Goal: Information Seeking & Learning: Check status

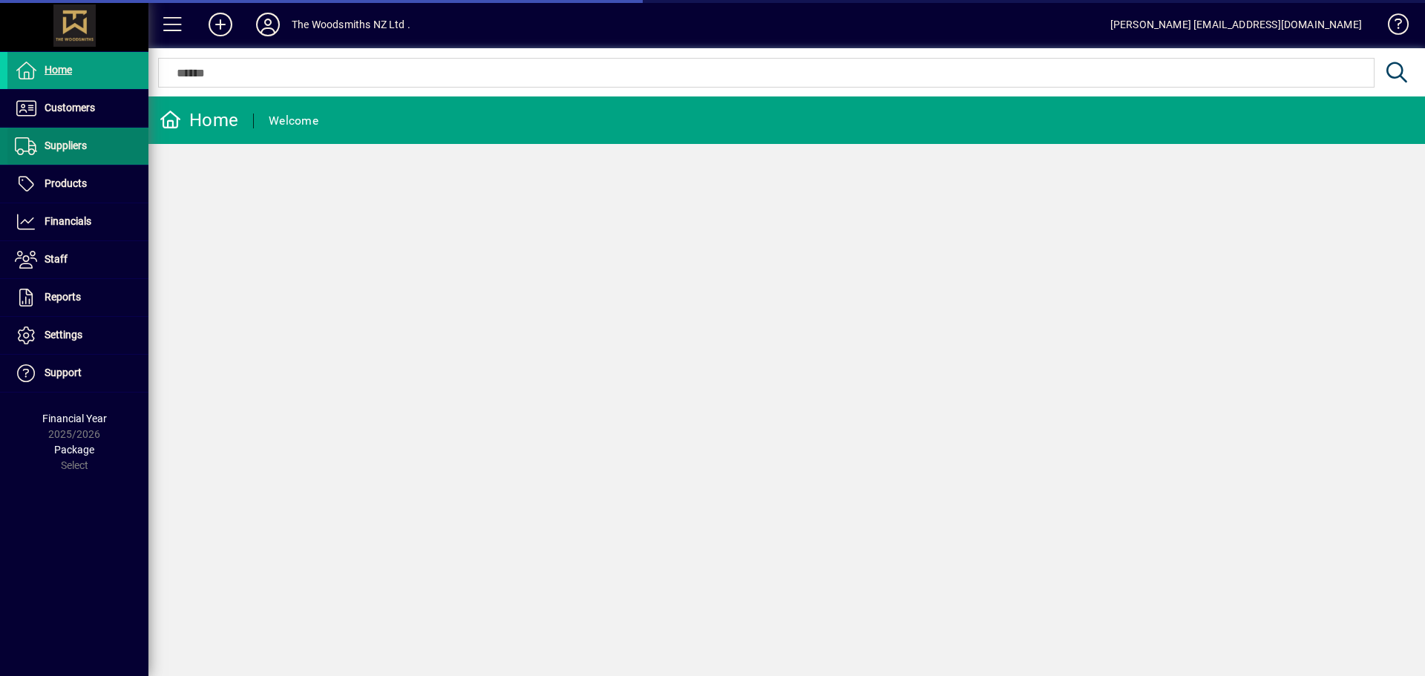
click at [93, 155] on span at bounding box center [77, 146] width 141 height 36
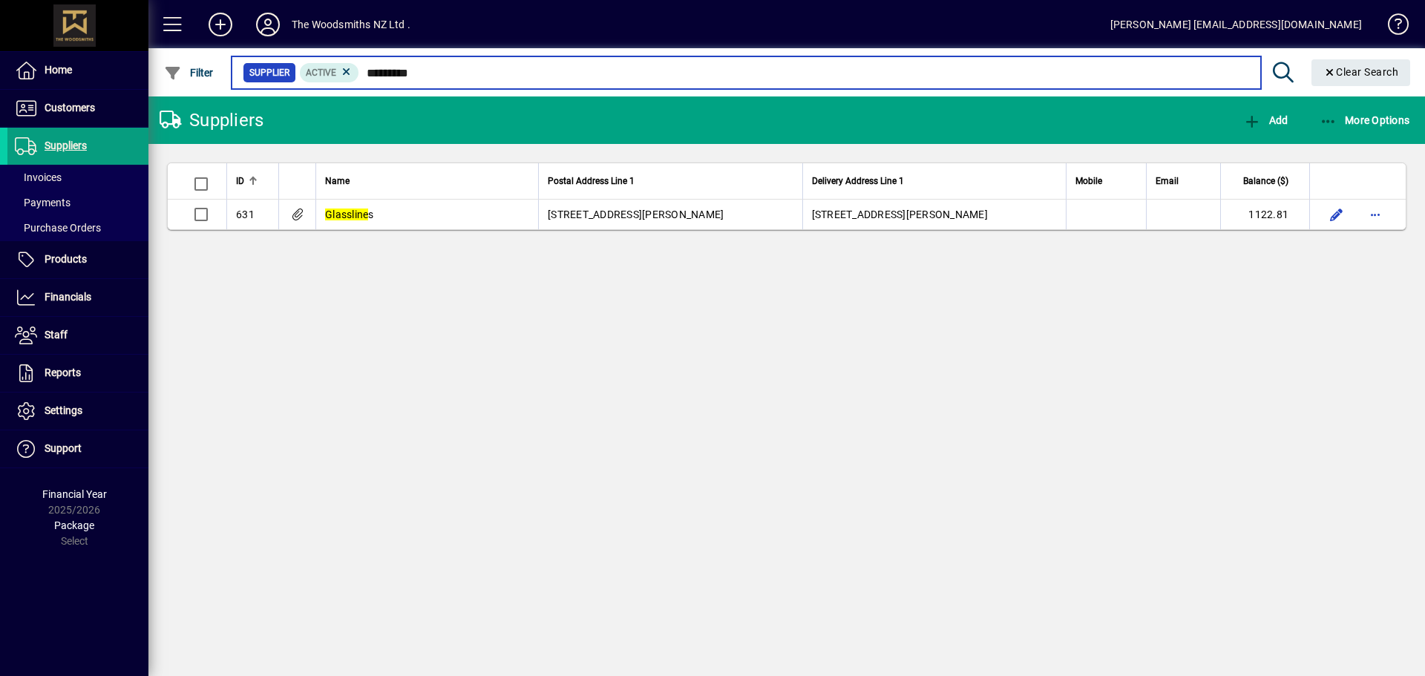
type input "*********"
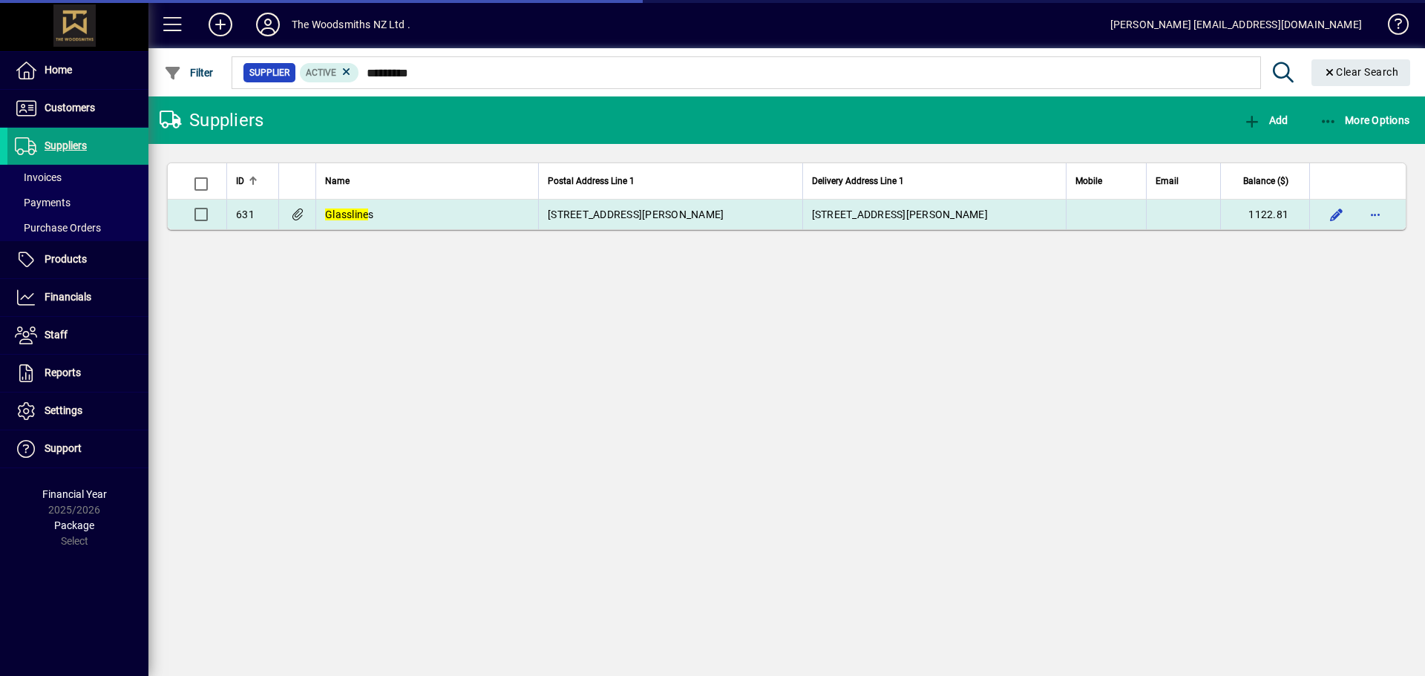
click at [395, 203] on td "Glassline s" at bounding box center [426, 215] width 223 height 30
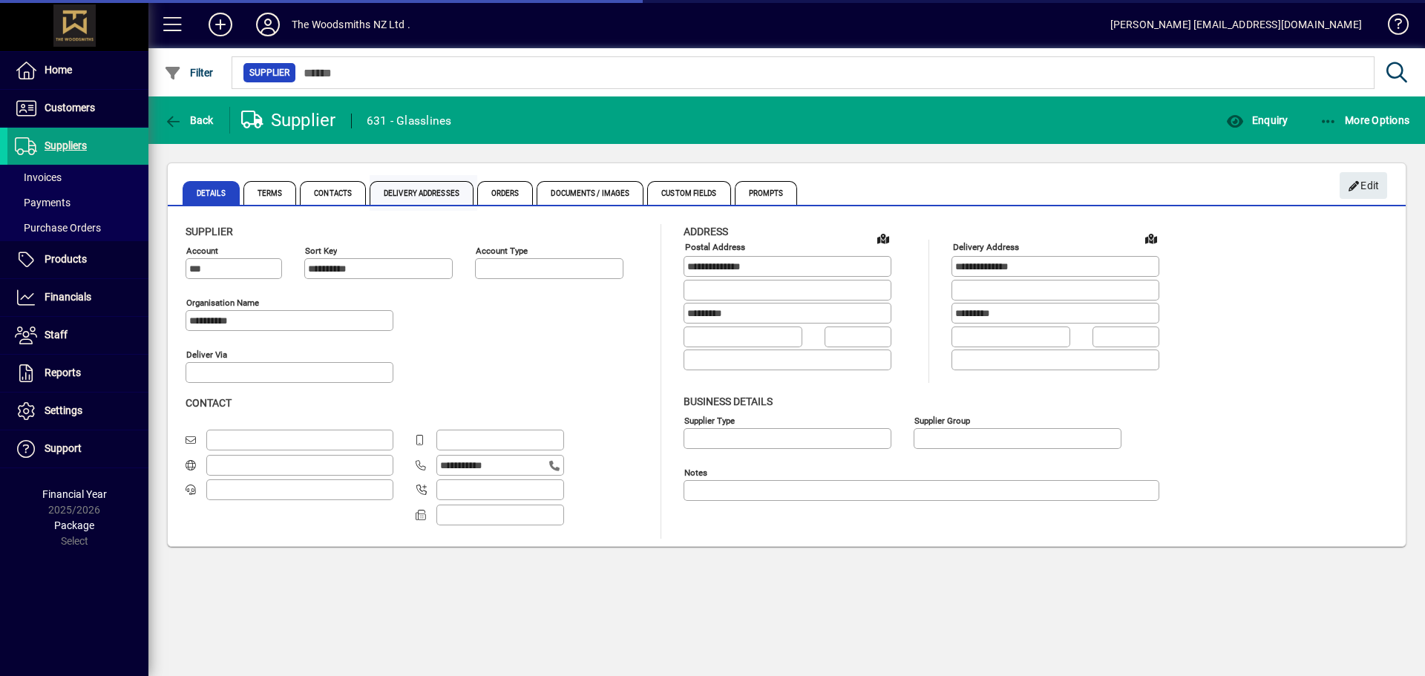
type input "**********"
click at [569, 196] on span "Documents / Images" at bounding box center [590, 193] width 107 height 24
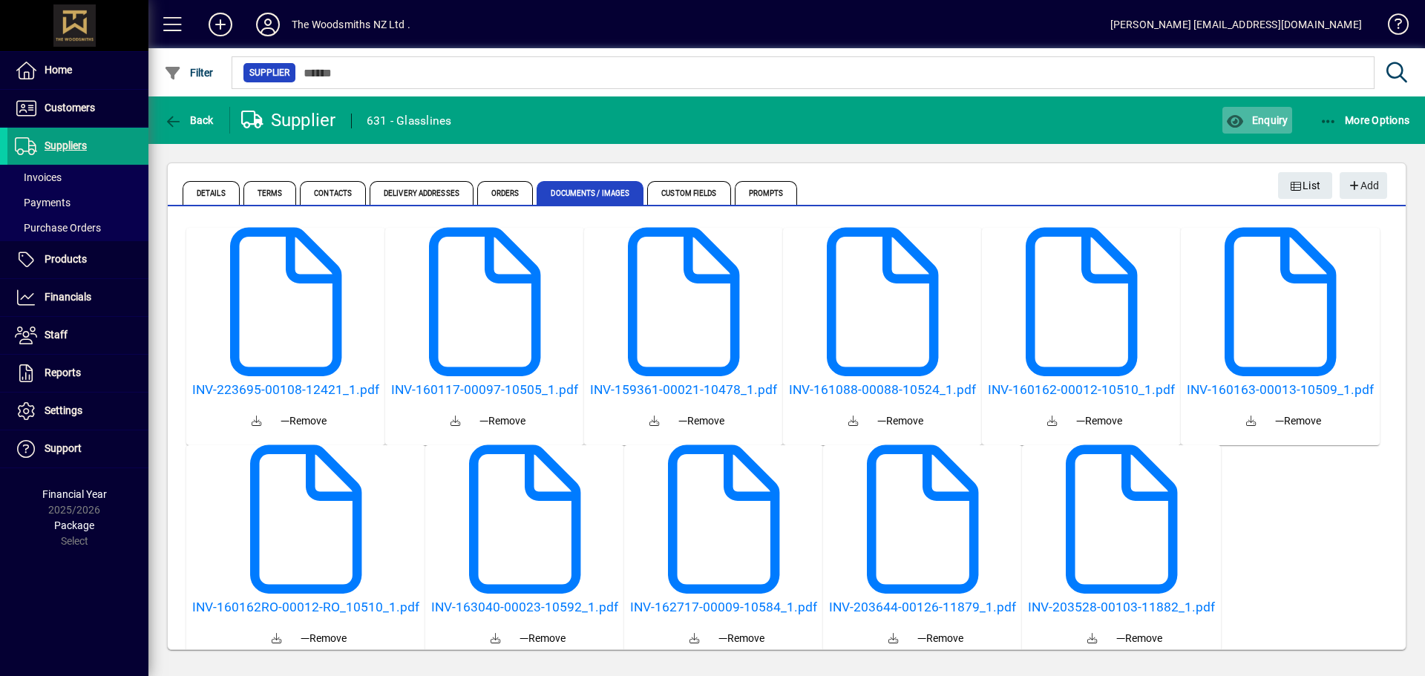
click at [1254, 122] on span "Enquiry" at bounding box center [1257, 120] width 62 height 12
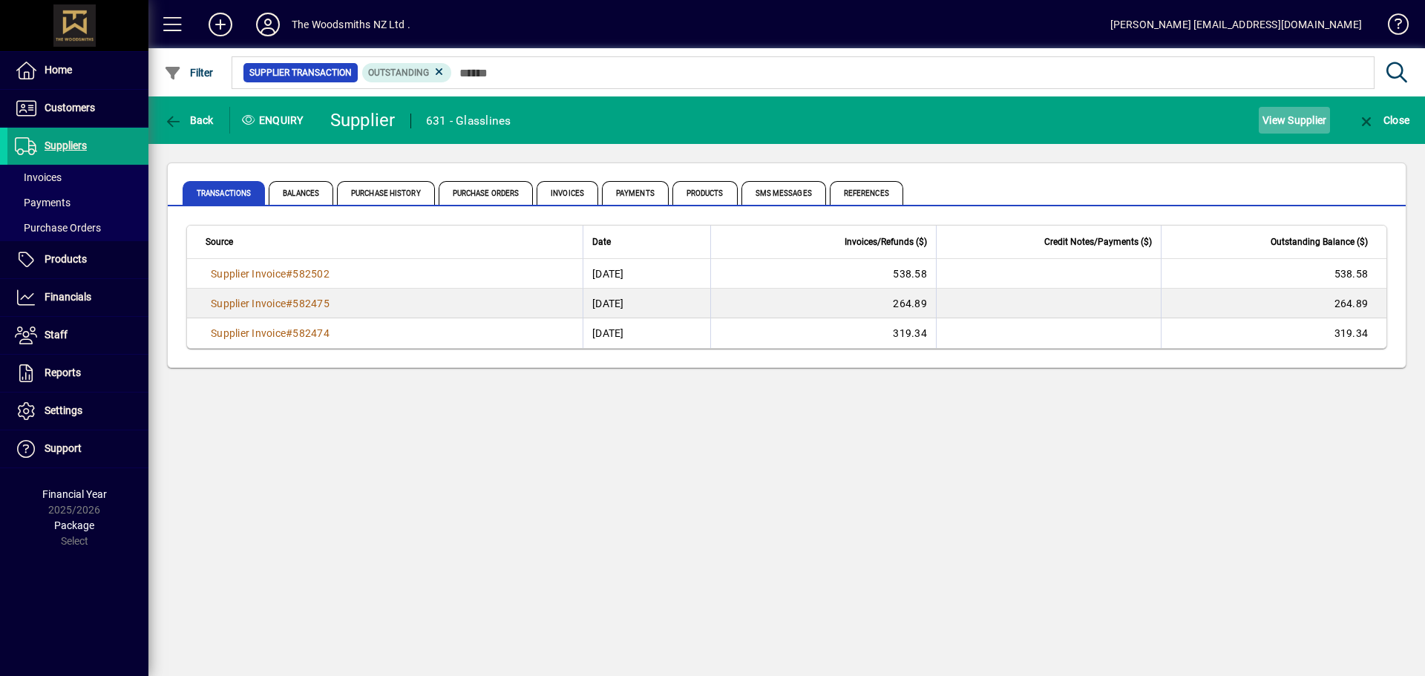
click at [1278, 120] on span "View Supplier" at bounding box center [1294, 120] width 64 height 24
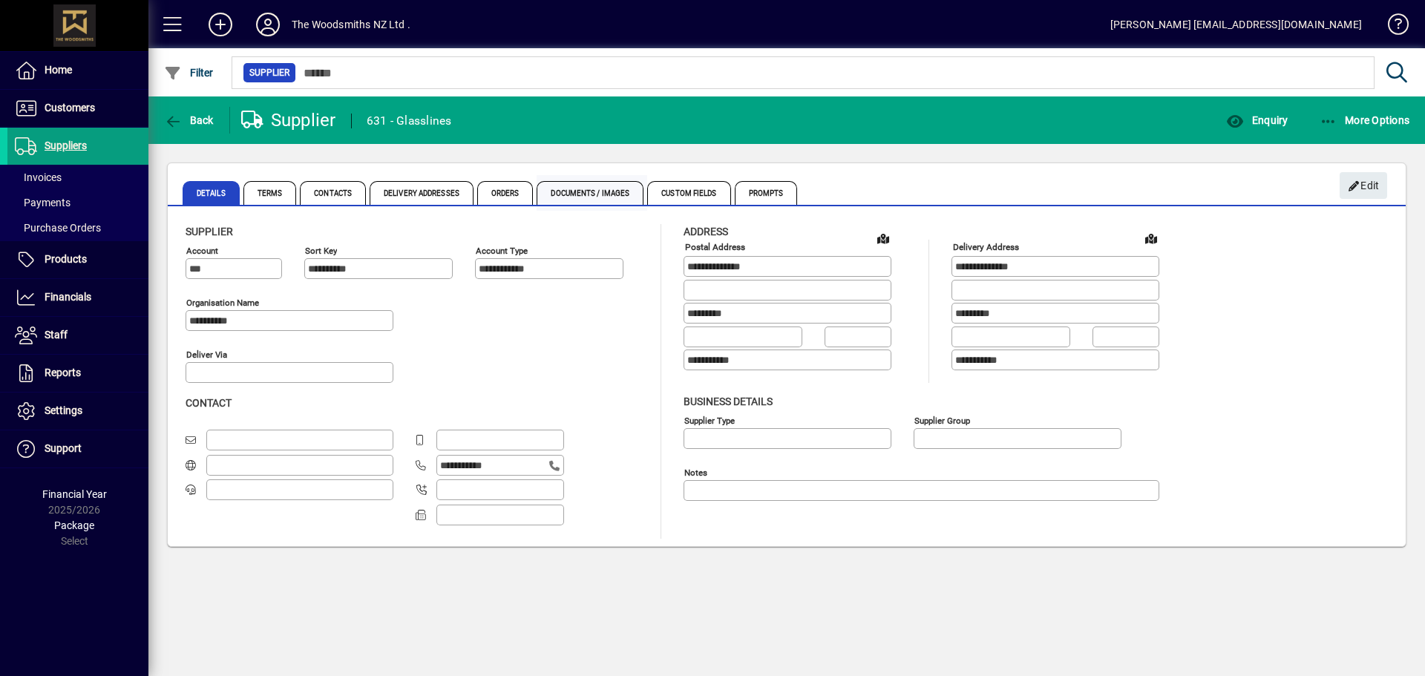
click at [545, 189] on span "Documents / Images" at bounding box center [590, 193] width 107 height 24
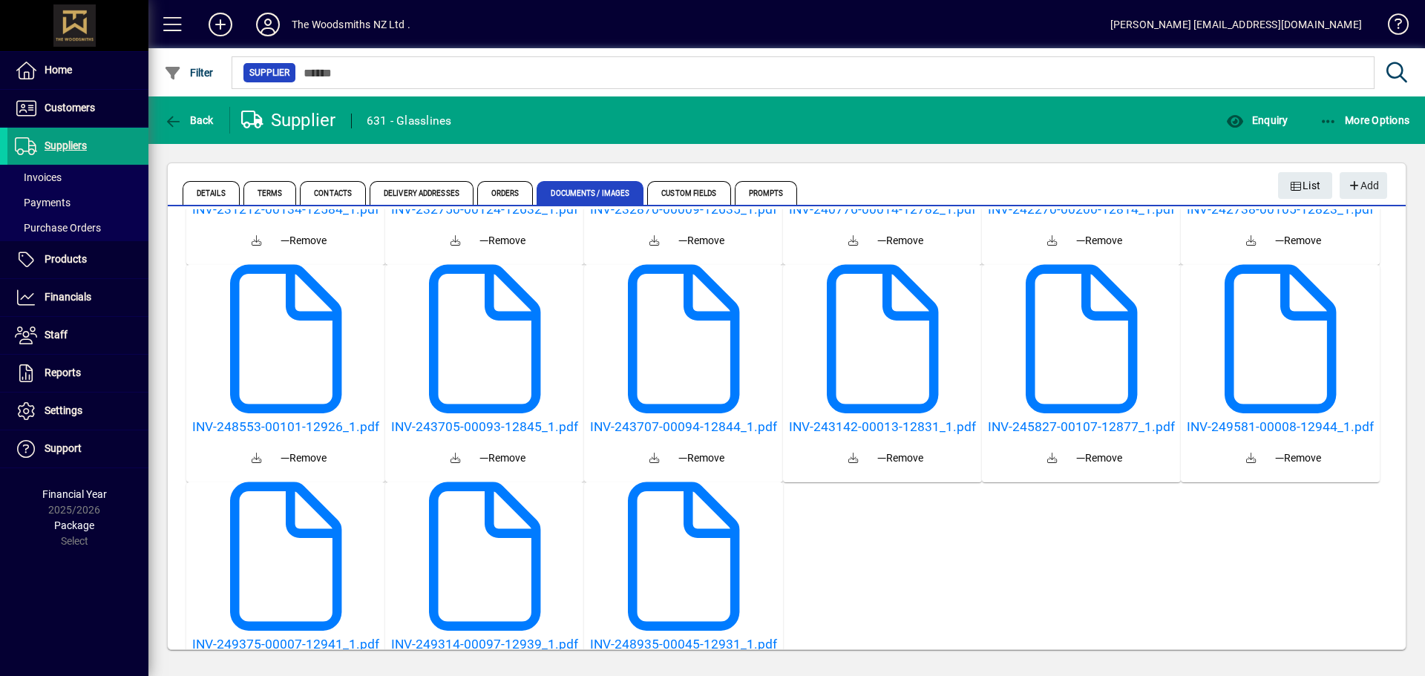
scroll to position [1771, 0]
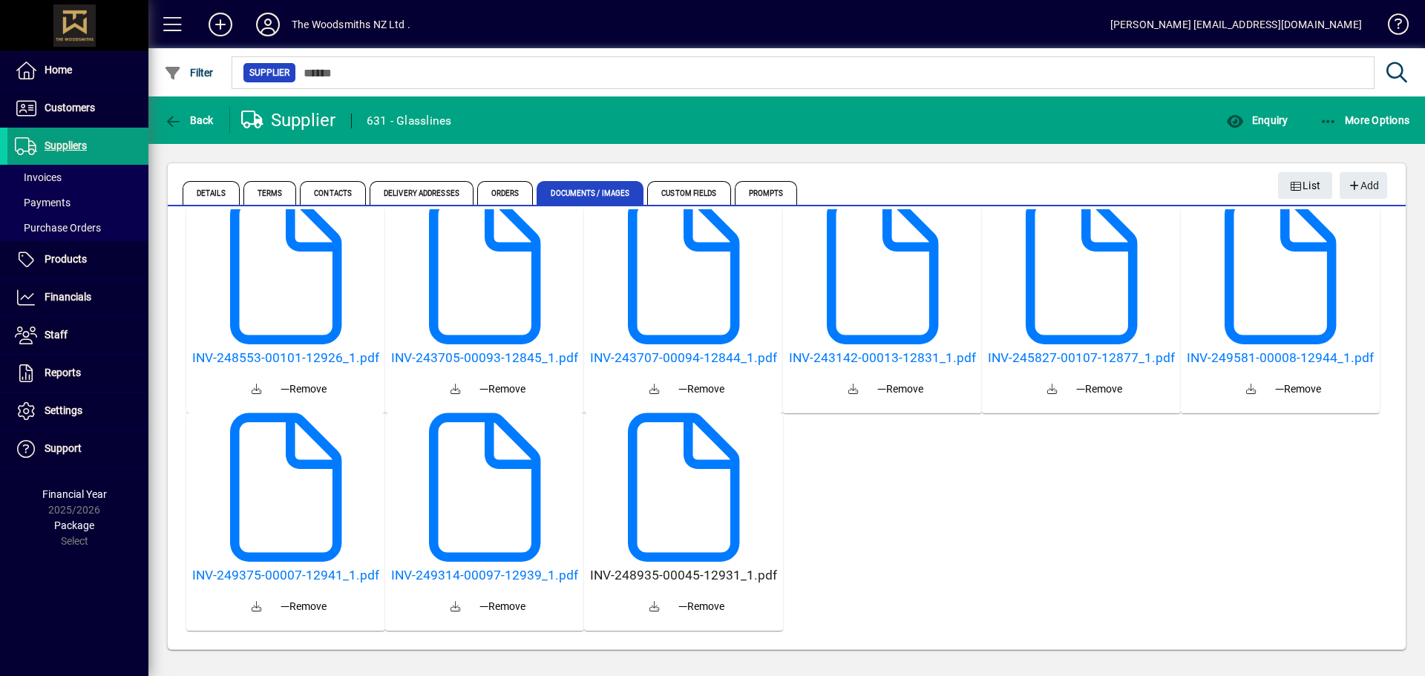
click at [723, 569] on h5 "INV-248935-00045-12931_1.pdf" at bounding box center [683, 576] width 187 height 16
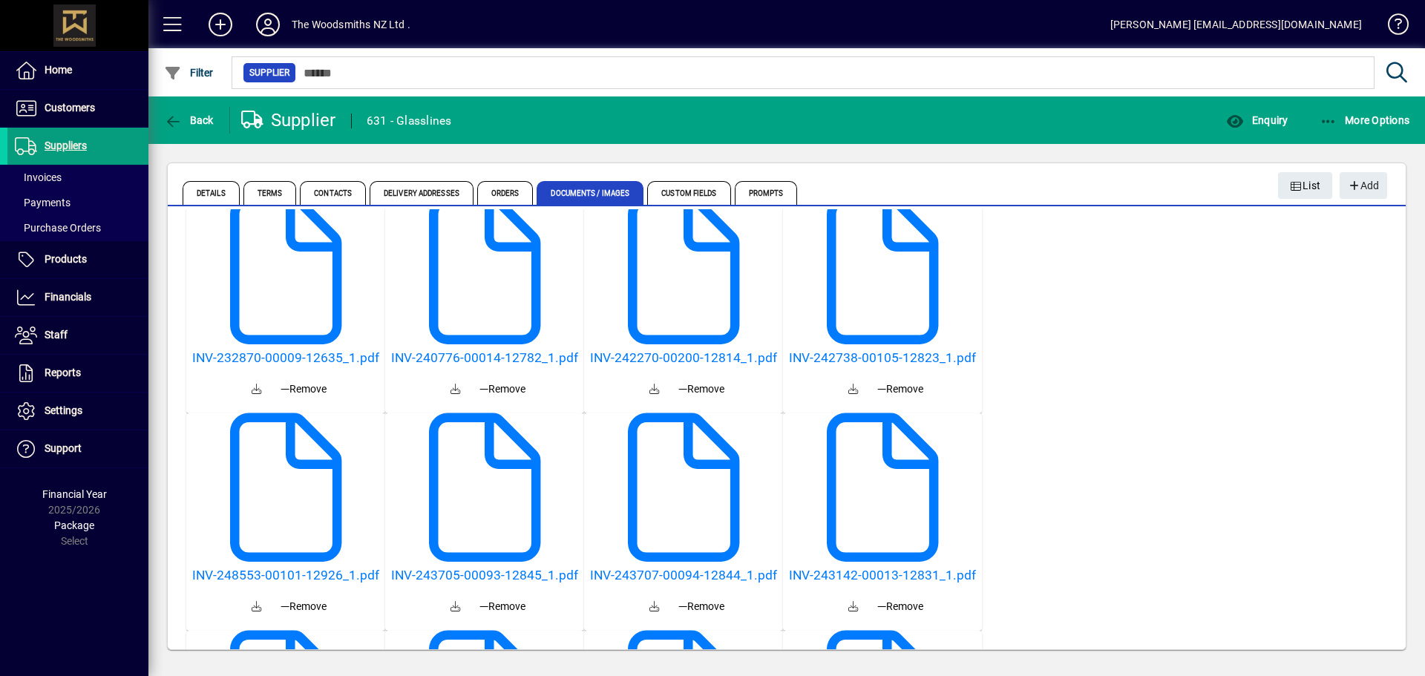
scroll to position [2859, 0]
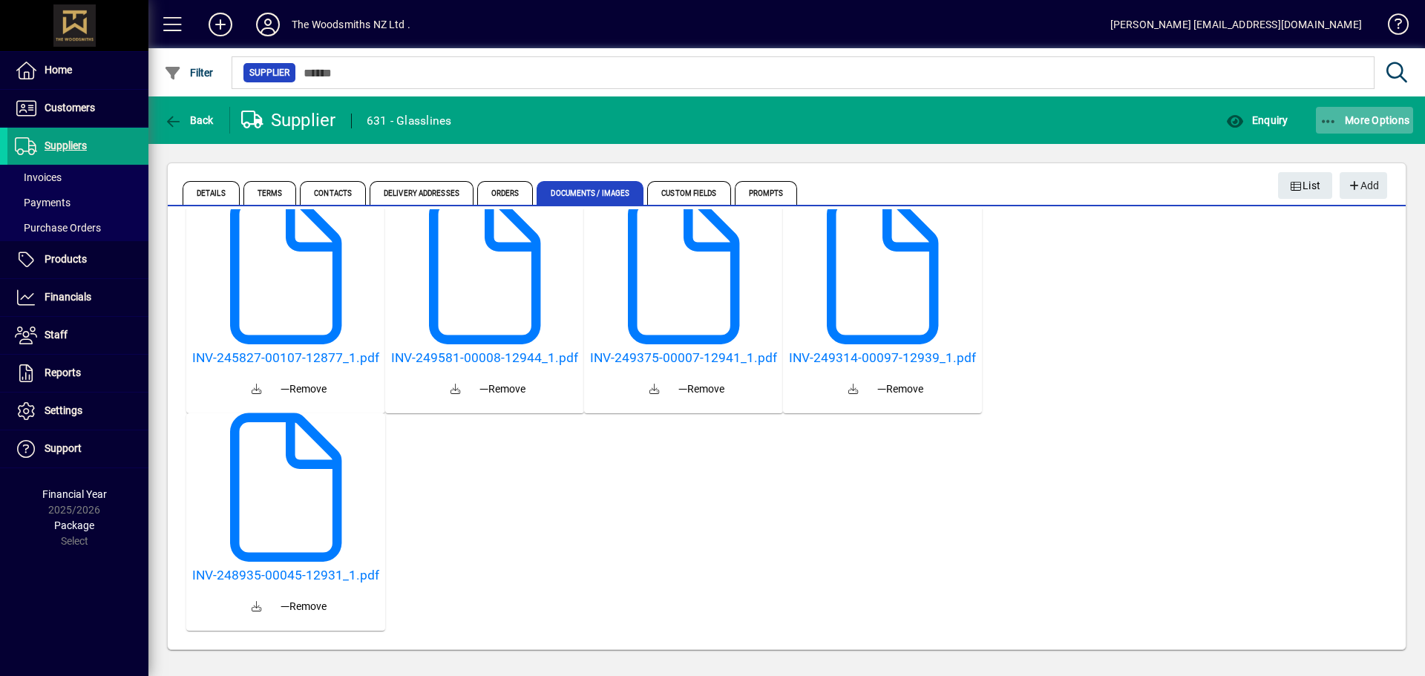
click at [1317, 119] on span "button" at bounding box center [1365, 120] width 98 height 36
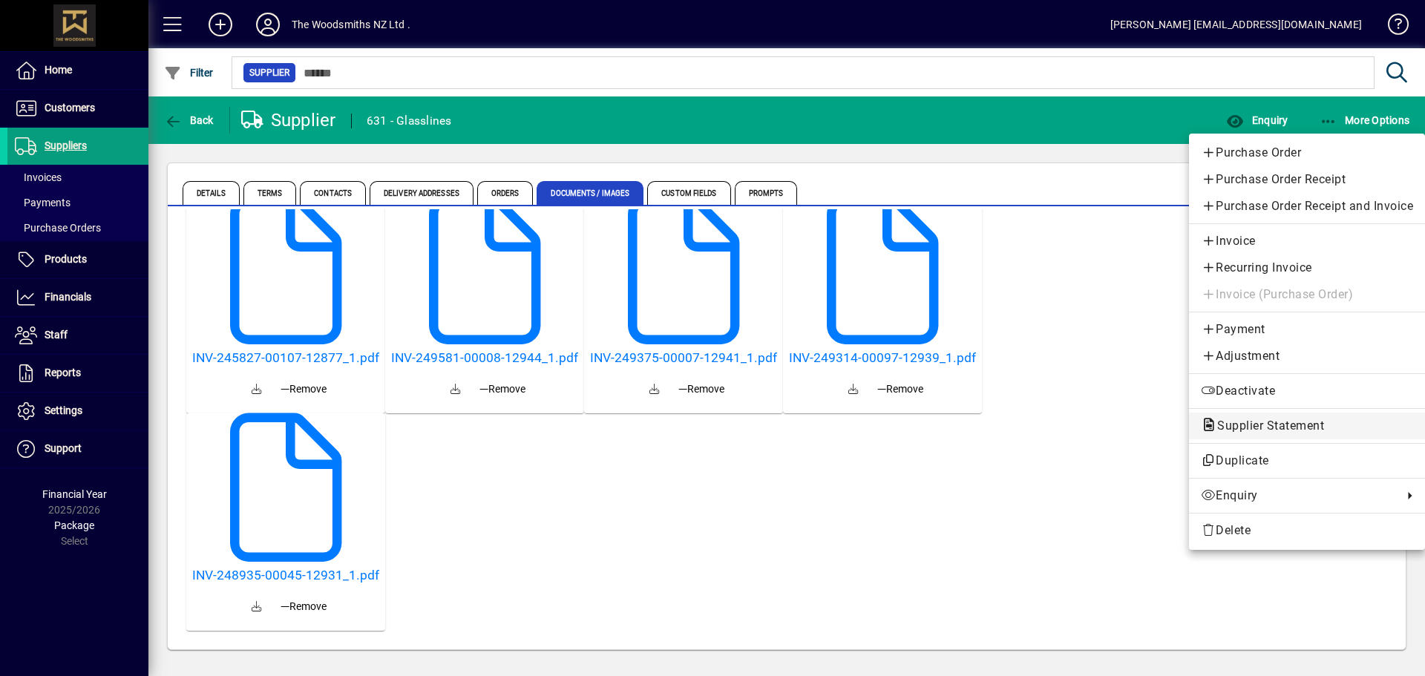
click at [1238, 425] on span "Supplier Statement" at bounding box center [1266, 426] width 131 height 14
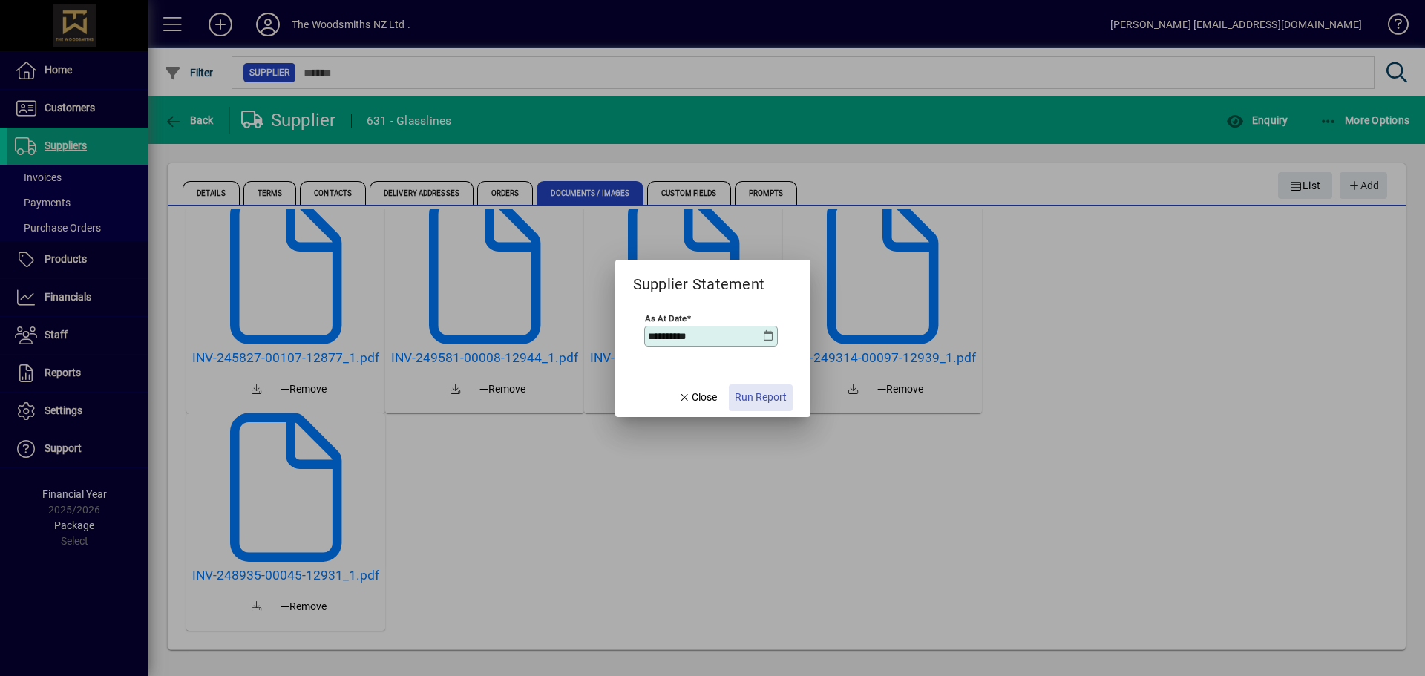
click at [778, 388] on span "button" at bounding box center [761, 398] width 64 height 36
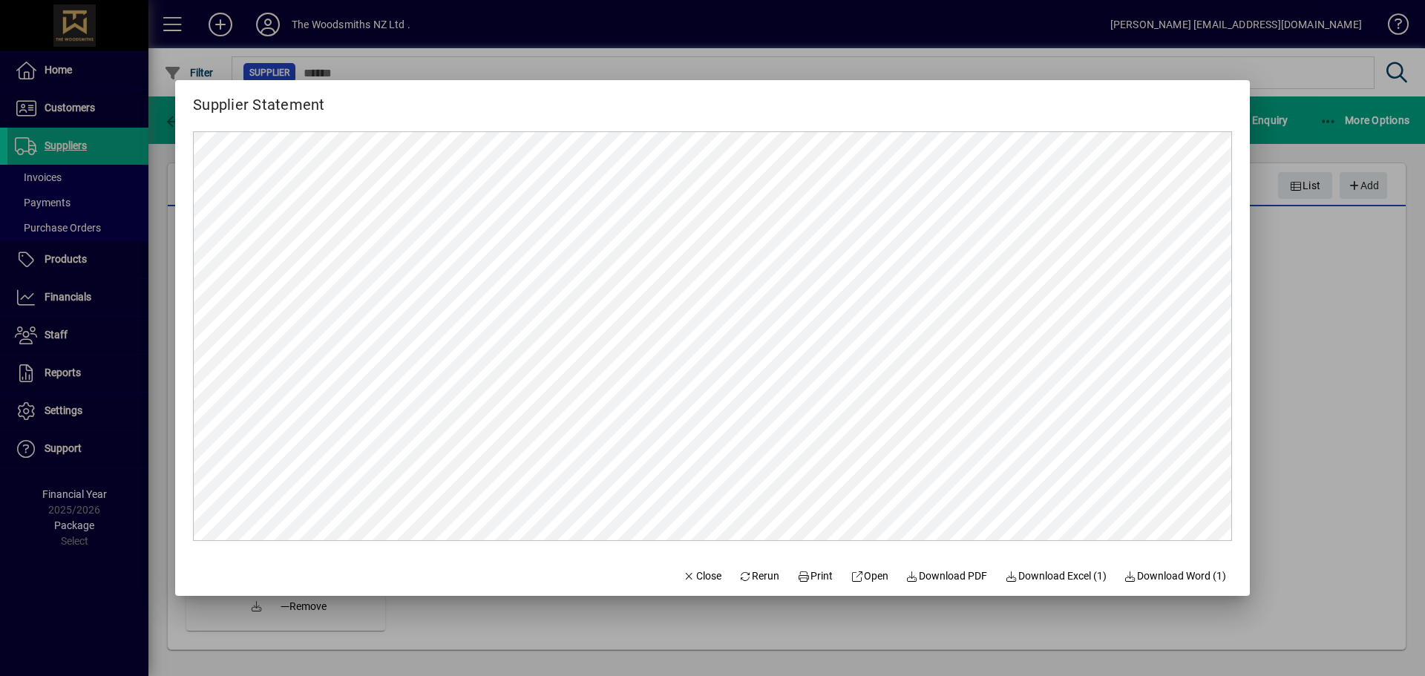
scroll to position [0, 0]
click at [707, 578] on button "Close" at bounding box center [702, 576] width 50 height 27
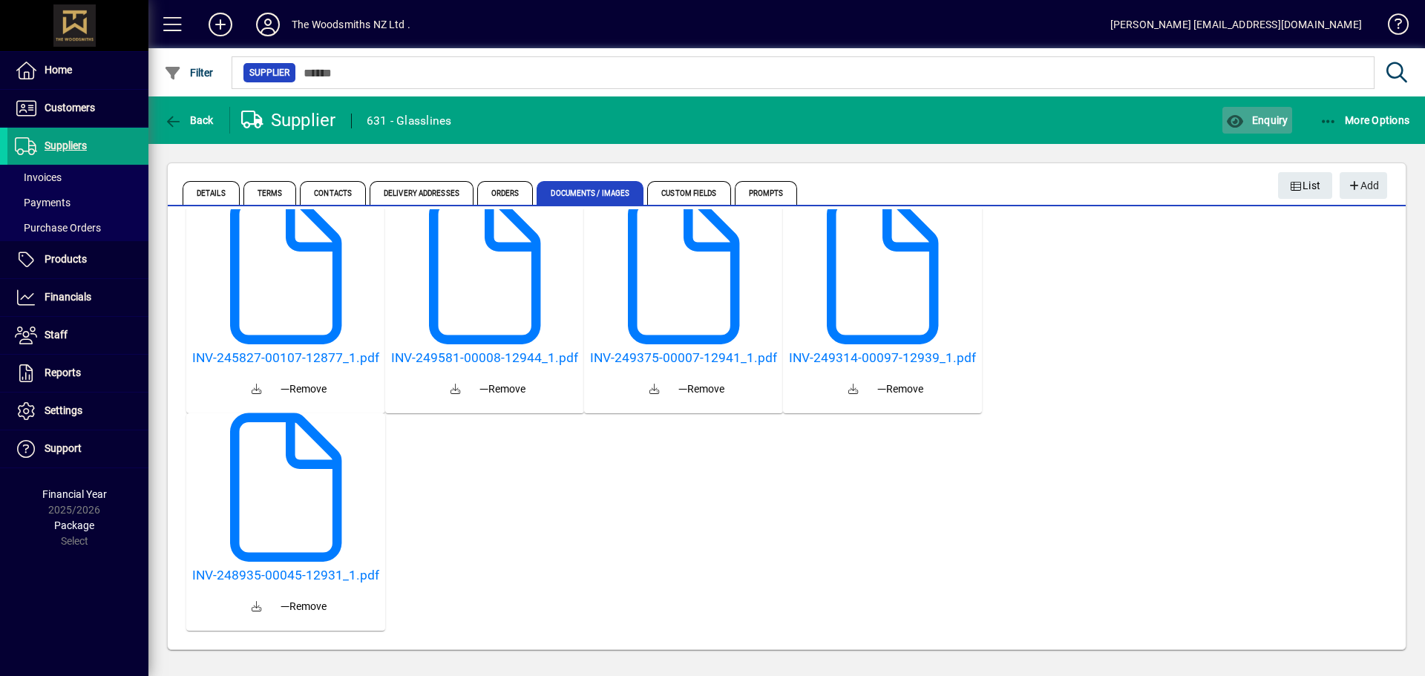
click at [1251, 125] on span "Enquiry" at bounding box center [1257, 120] width 62 height 12
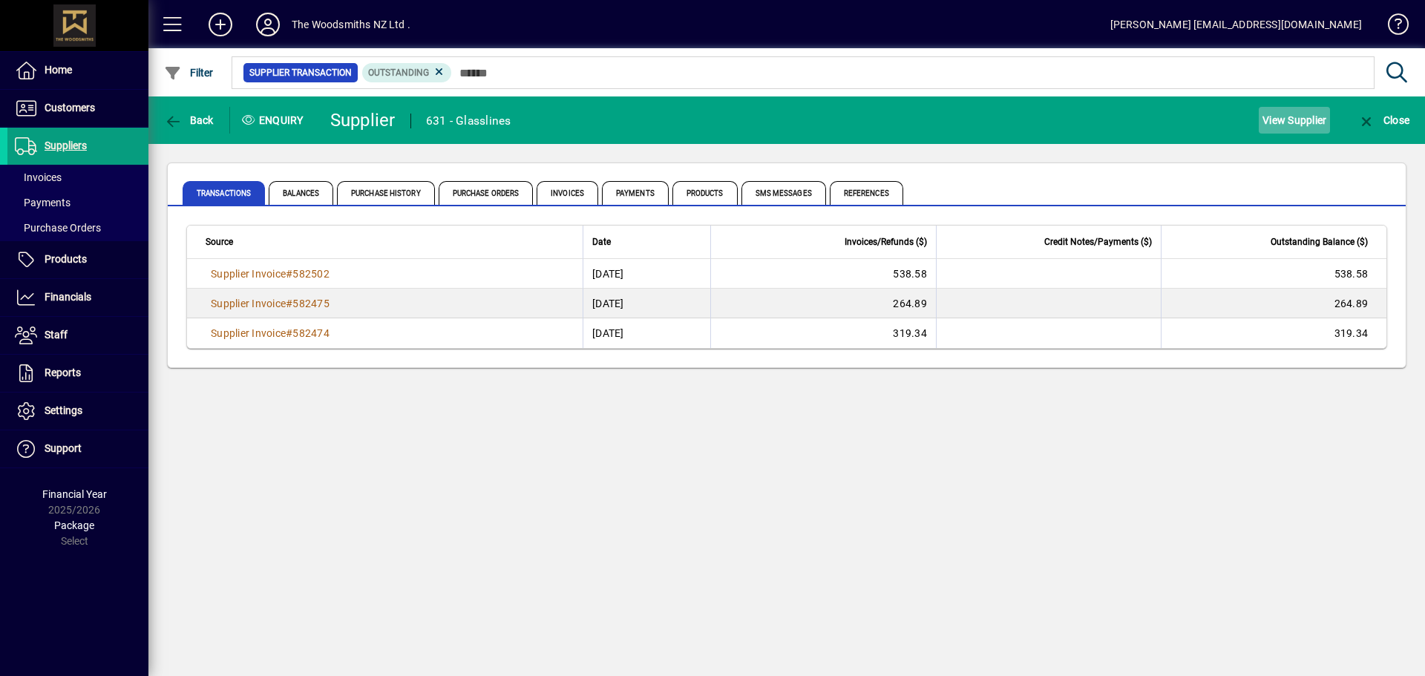
click at [1288, 117] on span "View Supplier" at bounding box center [1294, 120] width 64 height 24
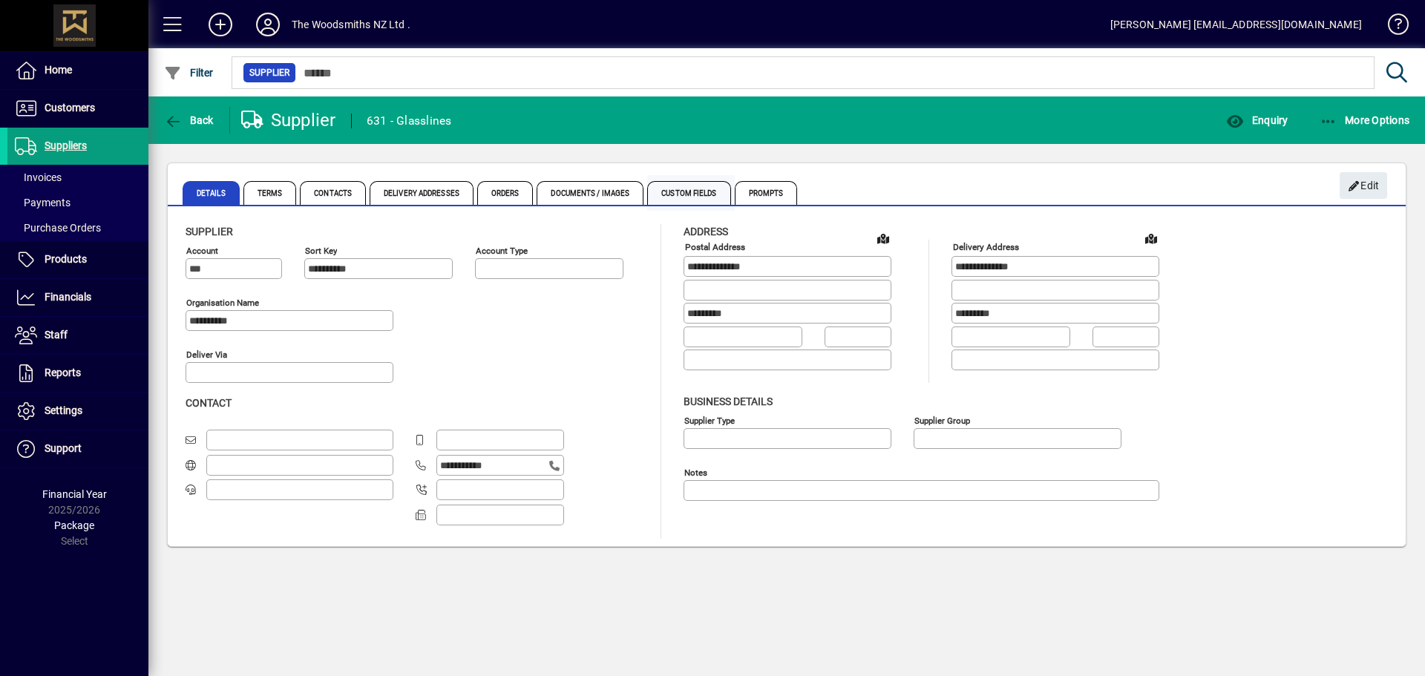
type input "**********"
click at [657, 192] on span "Custom Fields" at bounding box center [688, 193] width 83 height 24
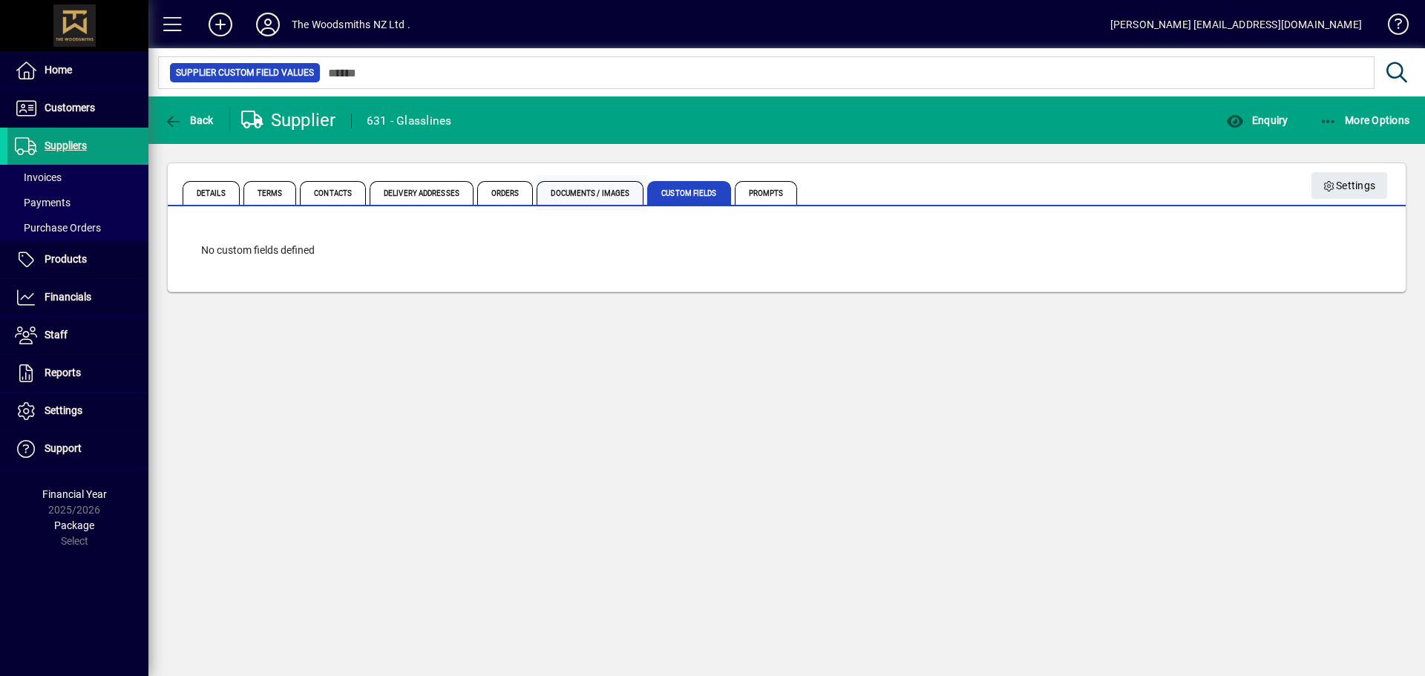
click at [612, 189] on span "Documents / Images" at bounding box center [590, 193] width 107 height 24
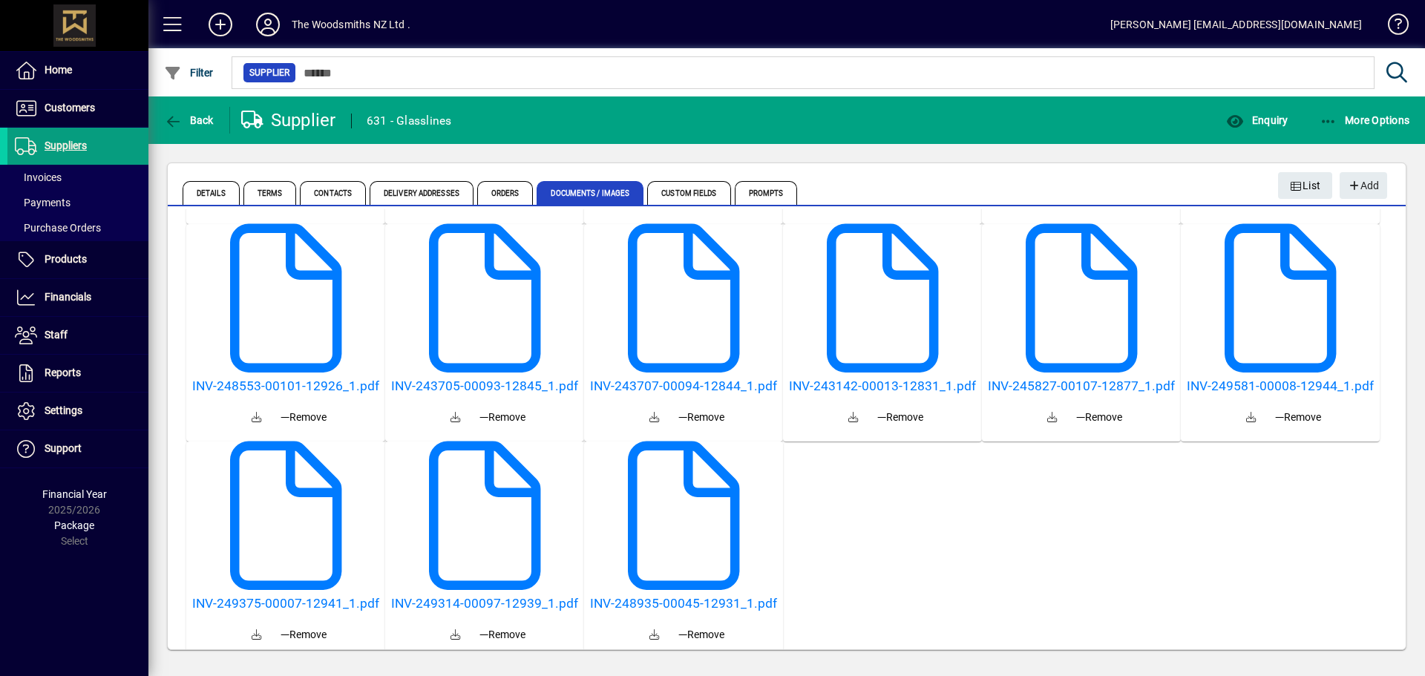
scroll to position [1771, 0]
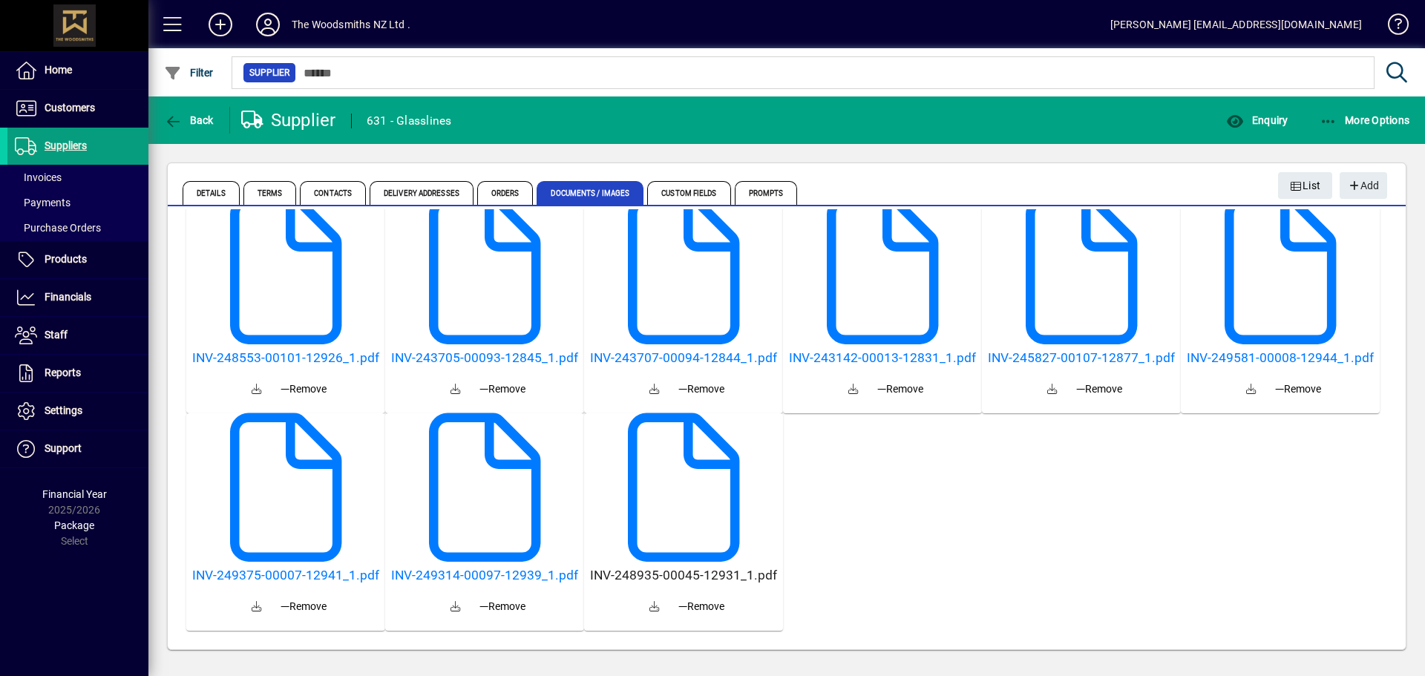
click at [654, 580] on h5 "INV-248935-00045-12931_1.pdf" at bounding box center [683, 576] width 187 height 16
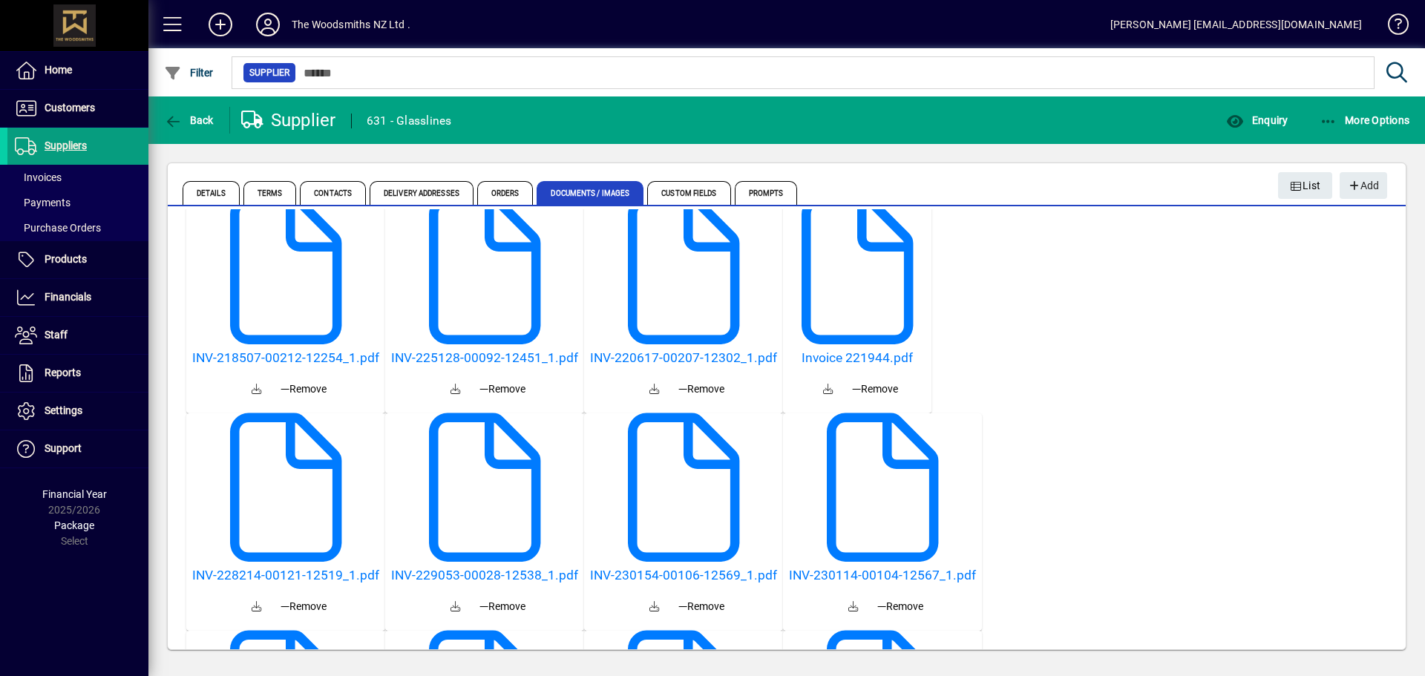
scroll to position [2424, 0]
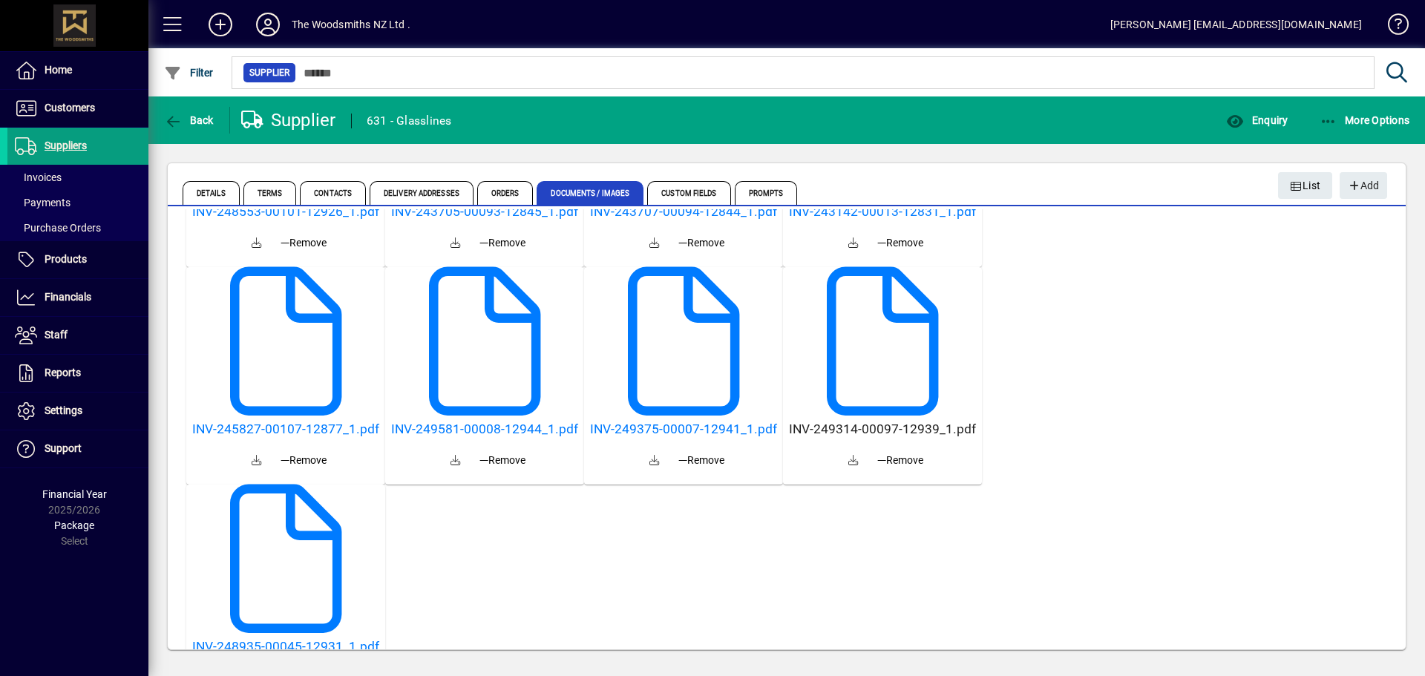
click at [902, 429] on h5 "INV-249314-00097-12939_1.pdf" at bounding box center [882, 430] width 187 height 16
type input "**********"
click at [206, 113] on span "button" at bounding box center [188, 120] width 57 height 36
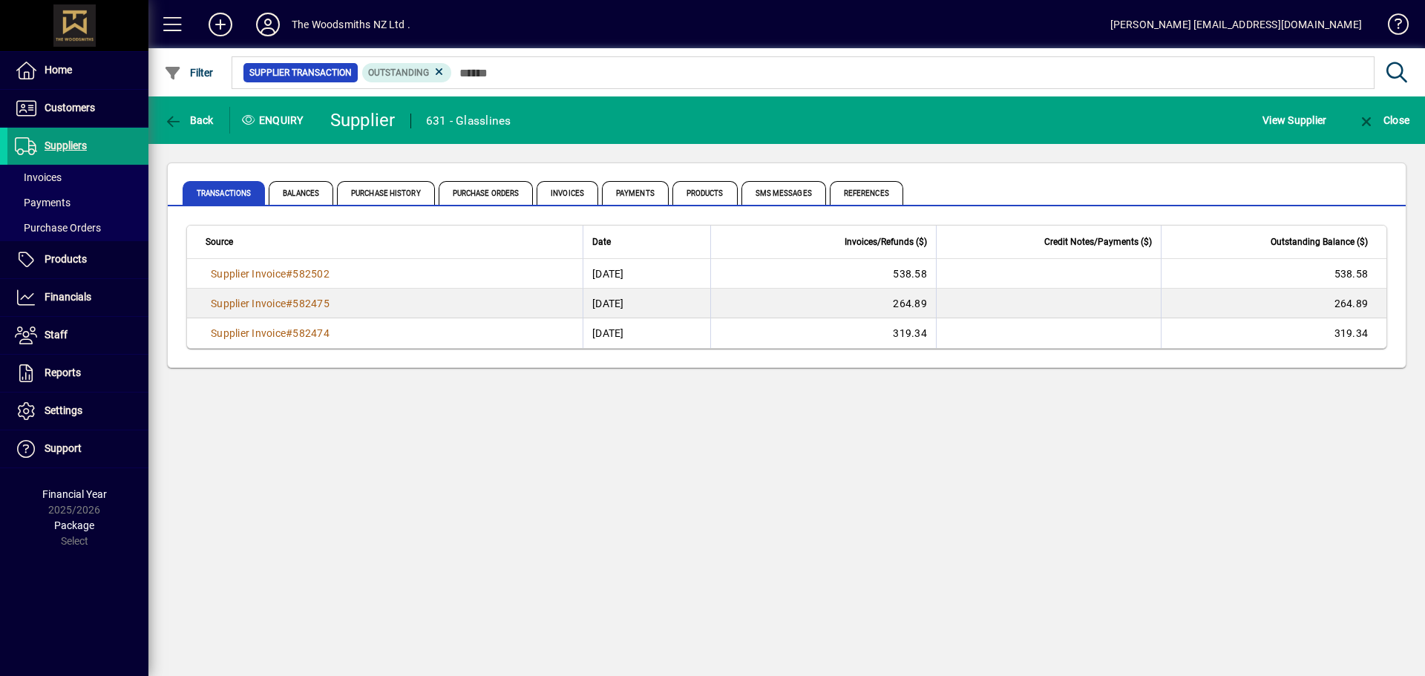
click at [77, 143] on span "Suppliers" at bounding box center [66, 146] width 42 height 12
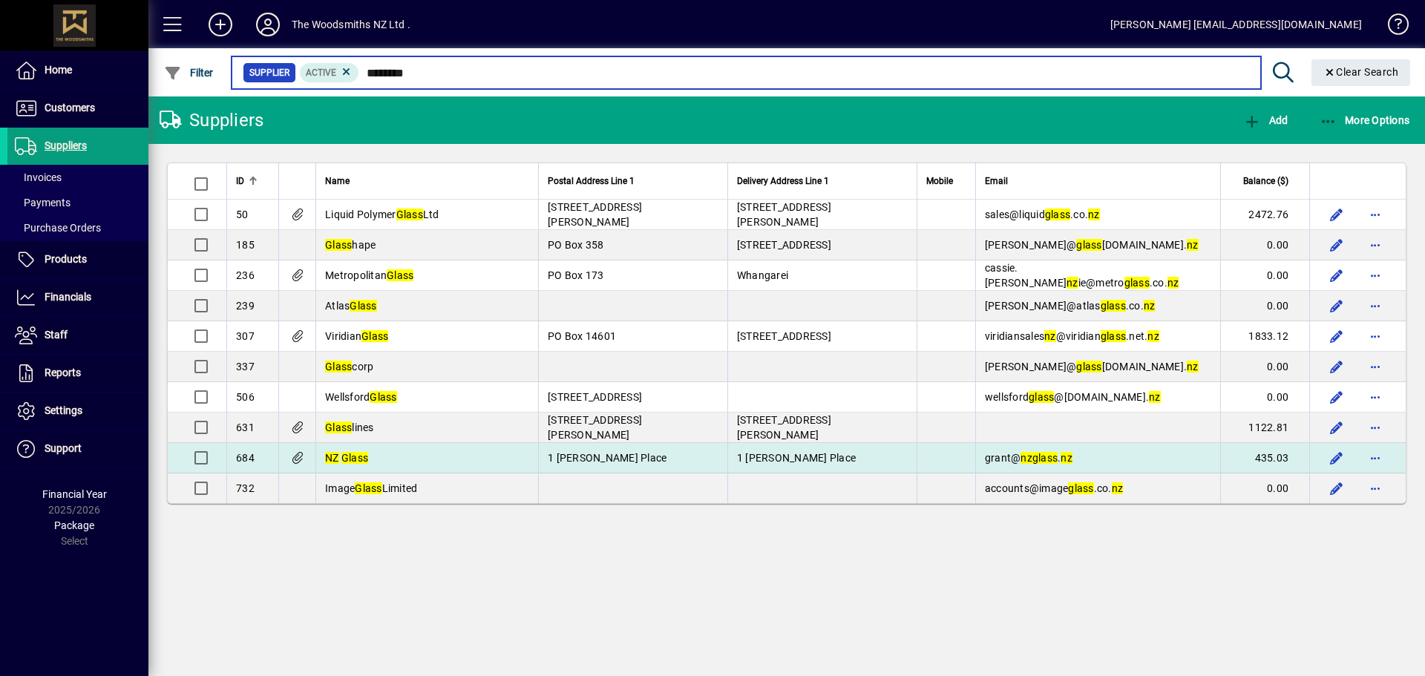
type input "********"
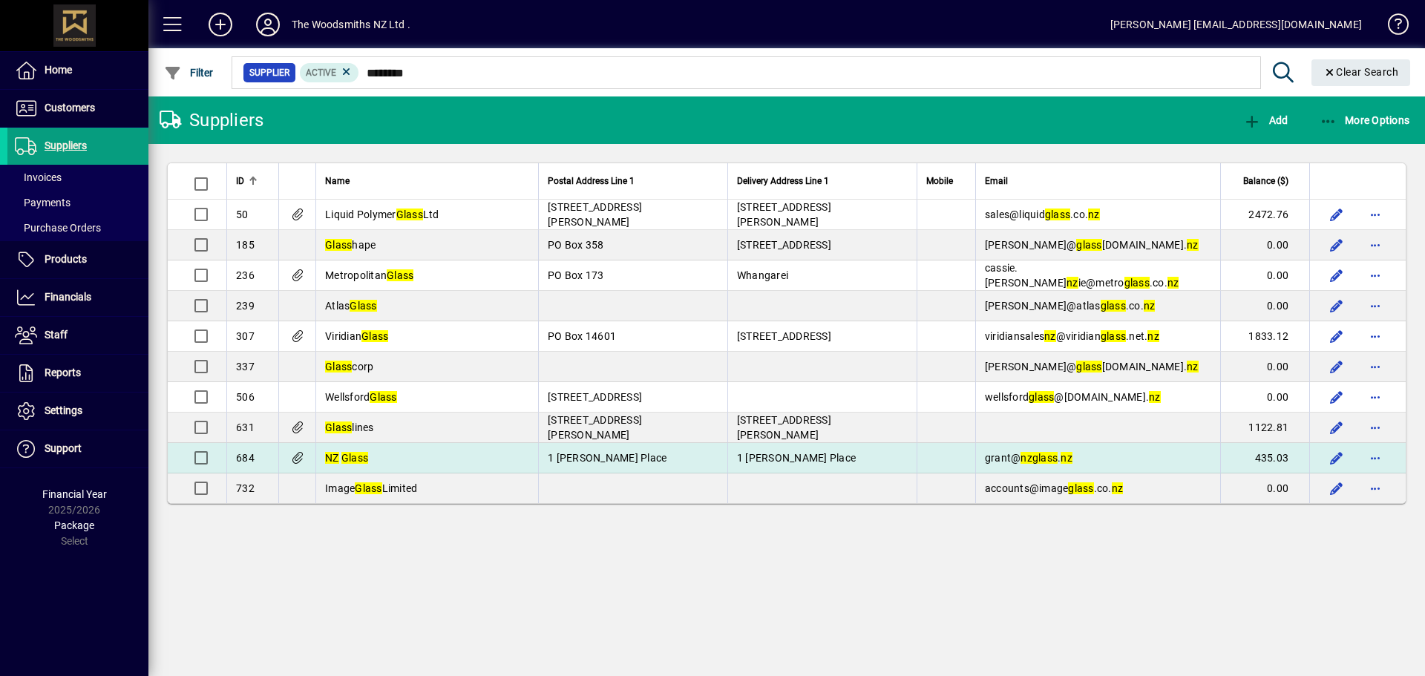
click at [527, 458] on td "NZ Glass" at bounding box center [426, 458] width 223 height 30
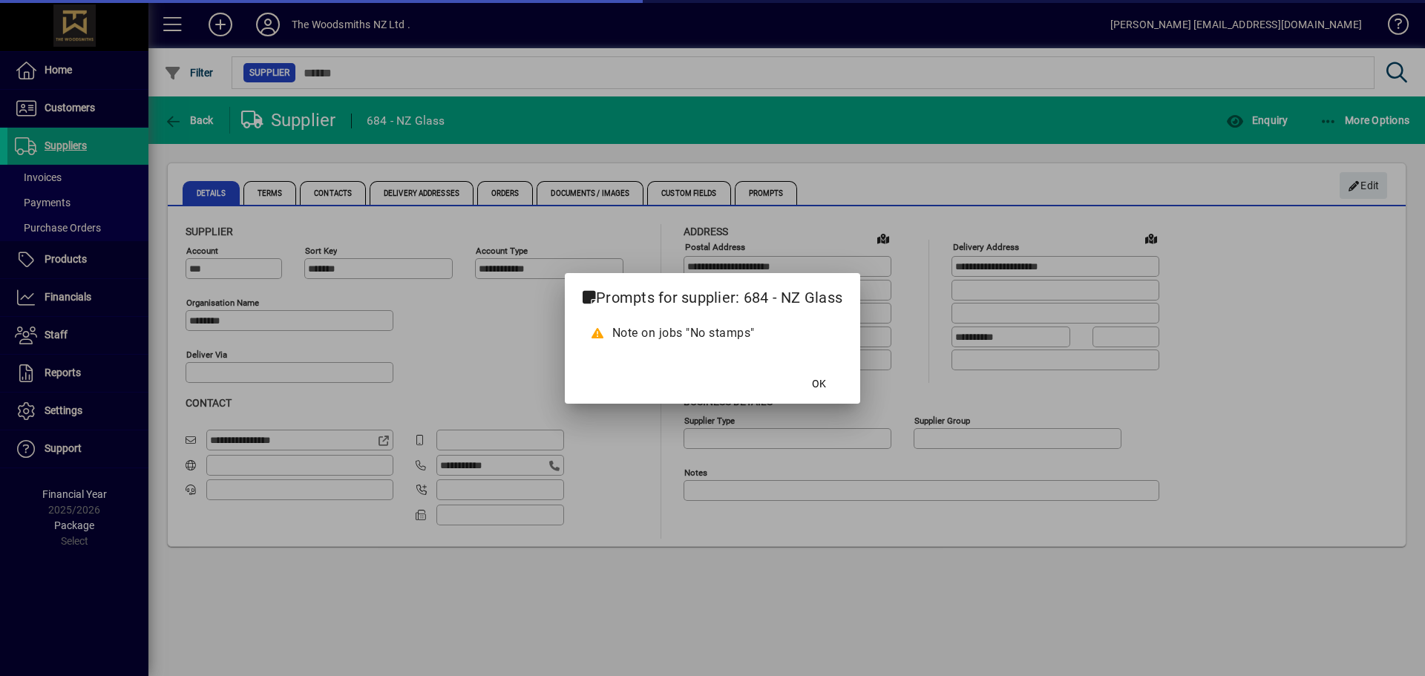
type input "**********"
click at [795, 371] on button "OK" at bounding box center [818, 384] width 47 height 27
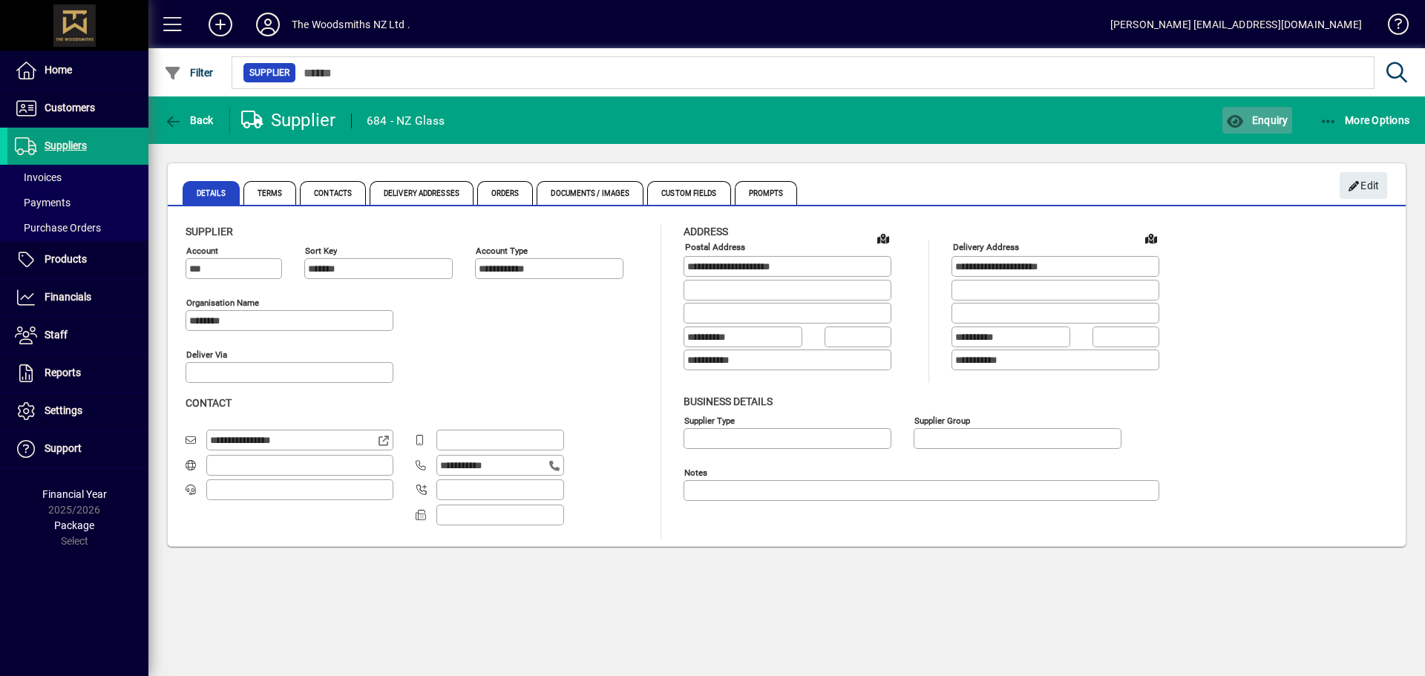
click at [1230, 120] on icon "button" at bounding box center [1235, 121] width 19 height 15
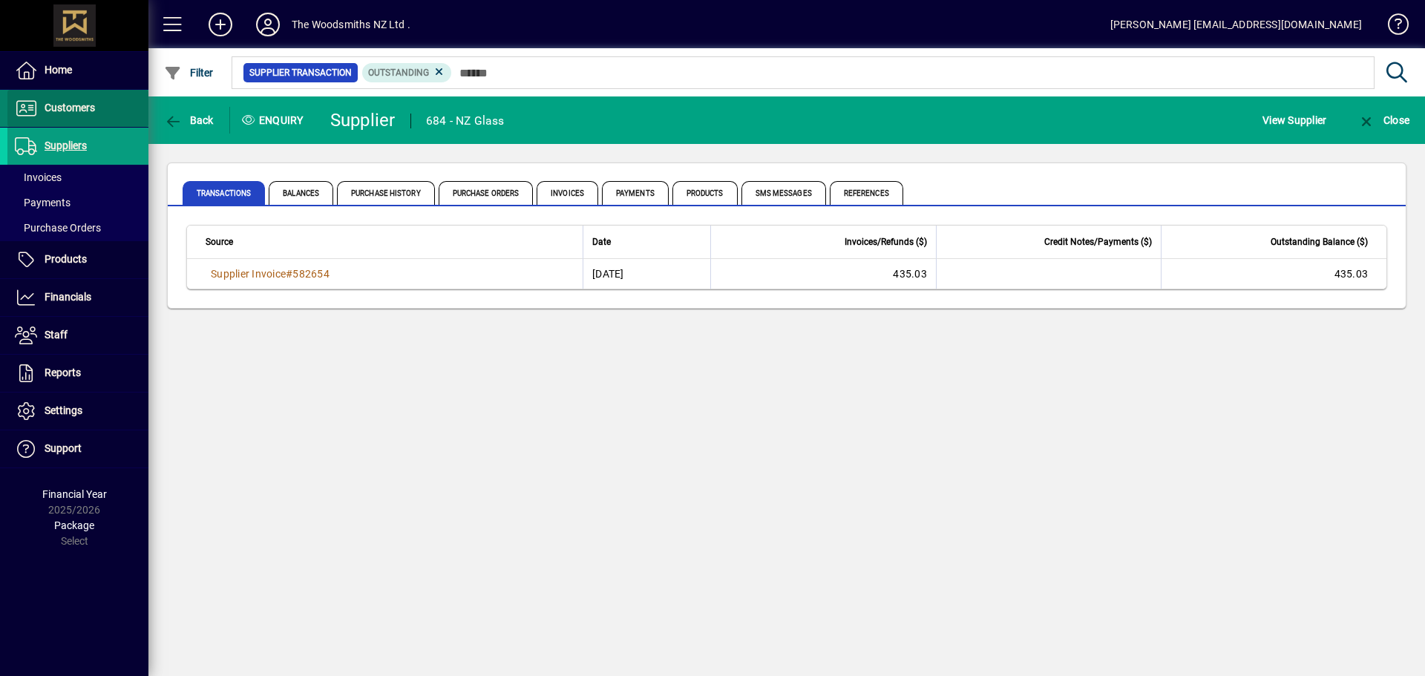
click at [50, 105] on span "Customers" at bounding box center [70, 108] width 50 height 12
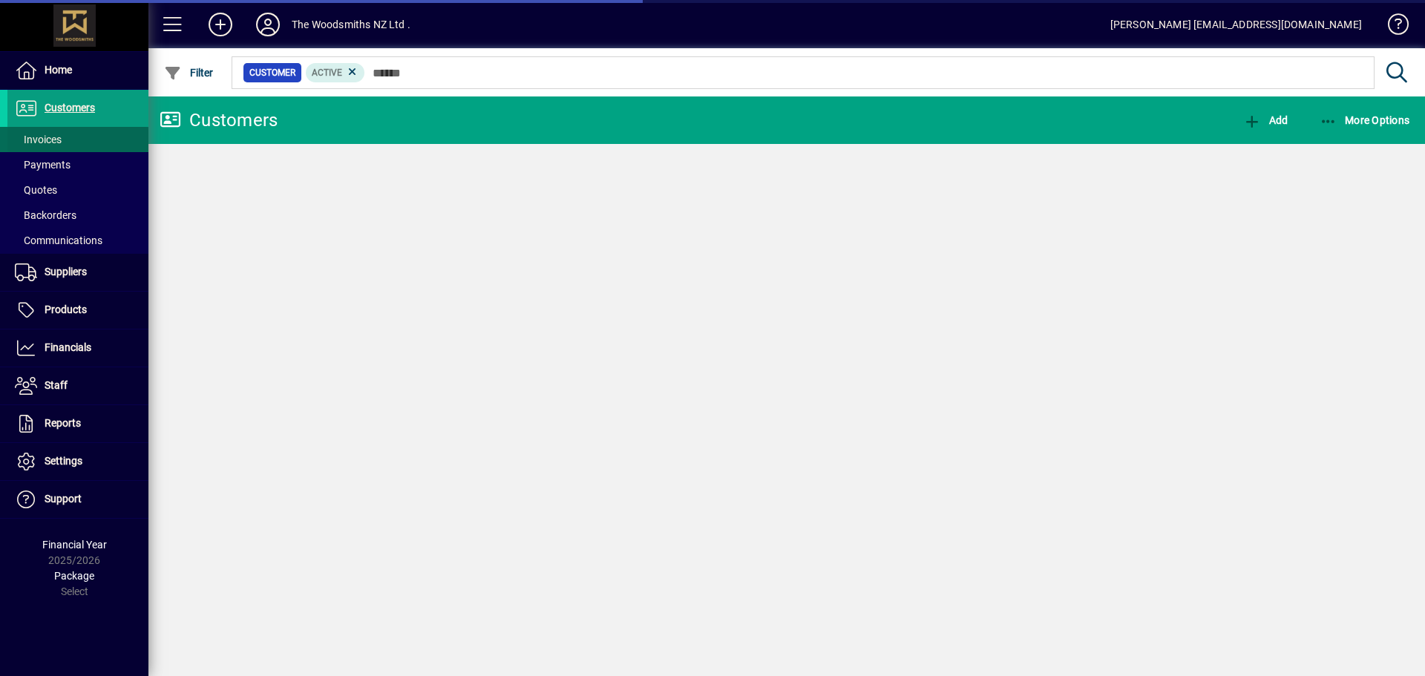
click at [56, 134] on span "Invoices" at bounding box center [38, 140] width 47 height 12
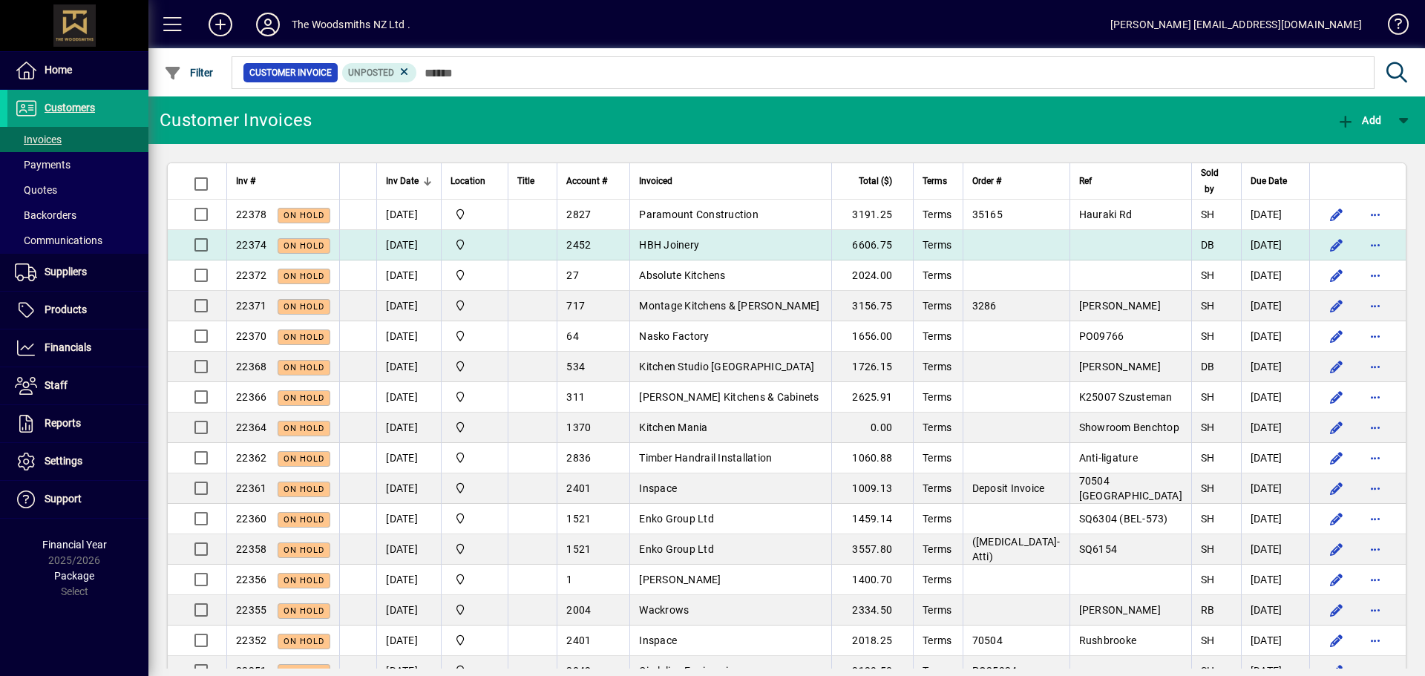
click at [703, 237] on td "HBH Joinery" at bounding box center [729, 245] width 201 height 30
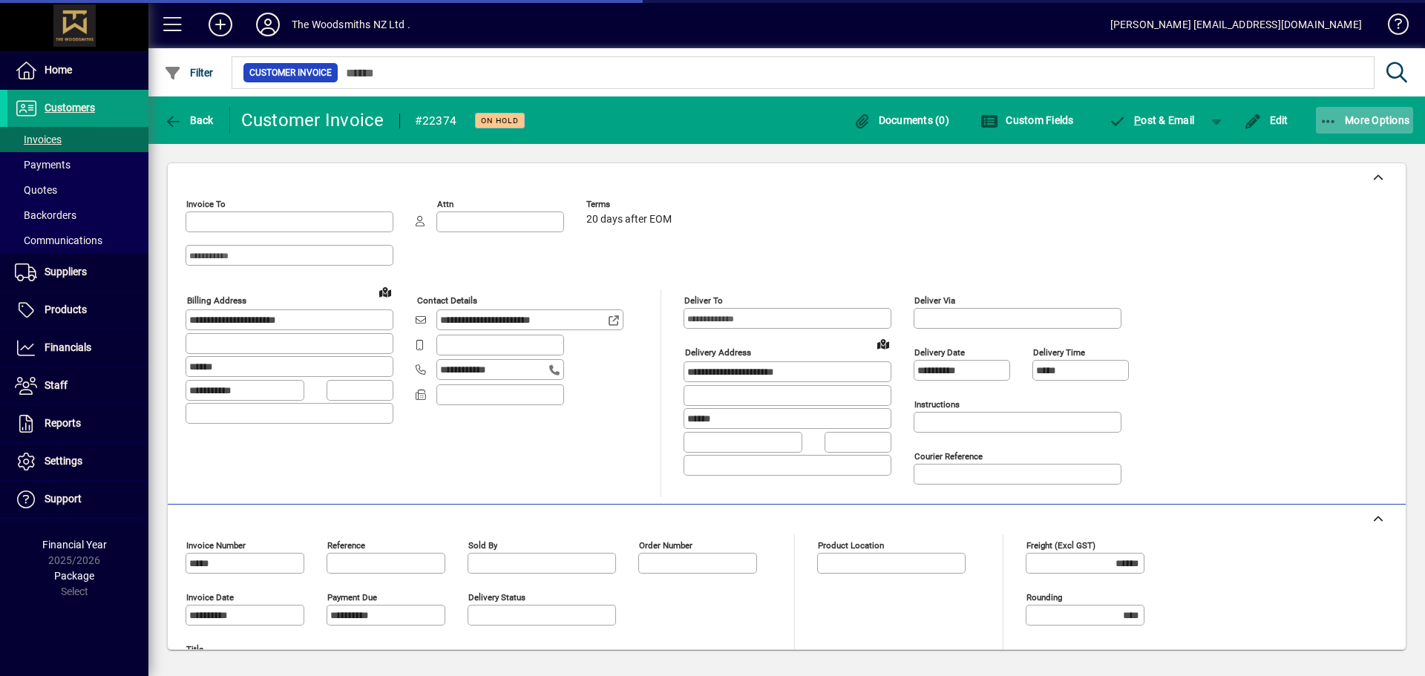
type input "**********"
click at [1337, 131] on span "button" at bounding box center [1365, 120] width 98 height 36
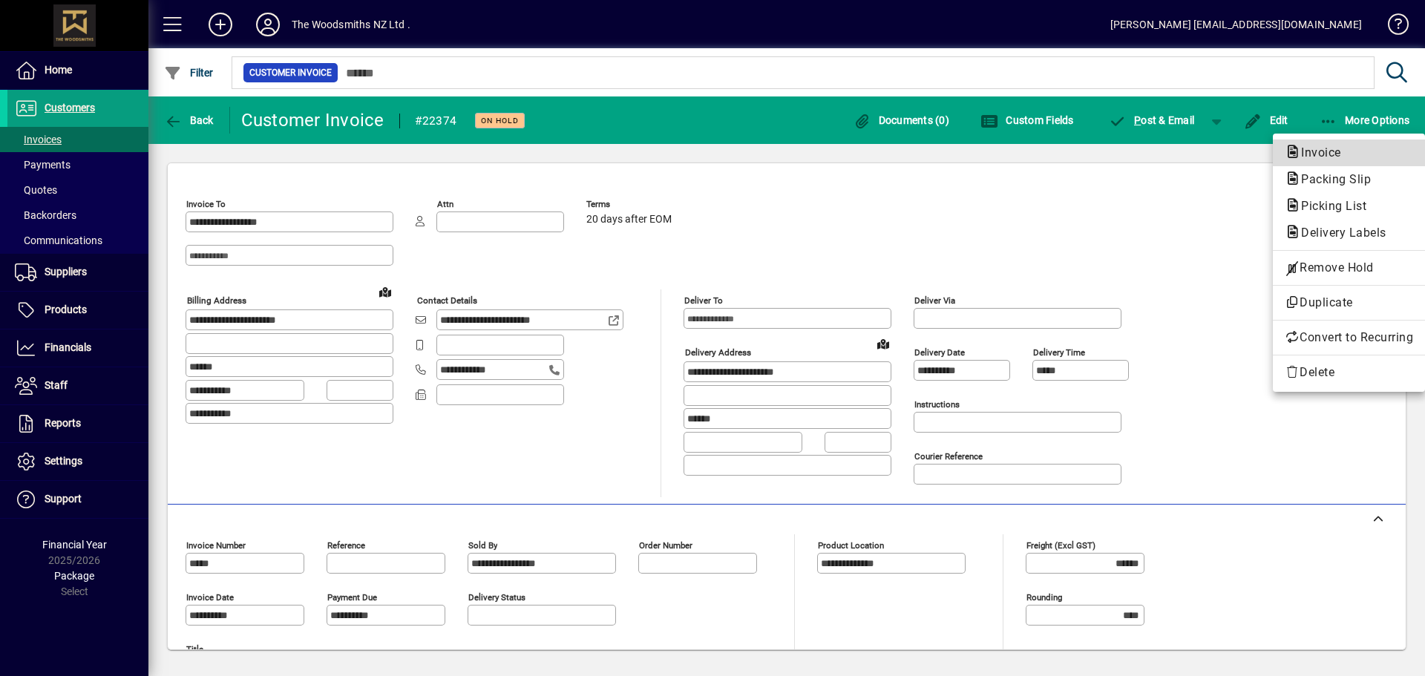
click at [1337, 157] on span "Invoice" at bounding box center [1317, 152] width 64 height 14
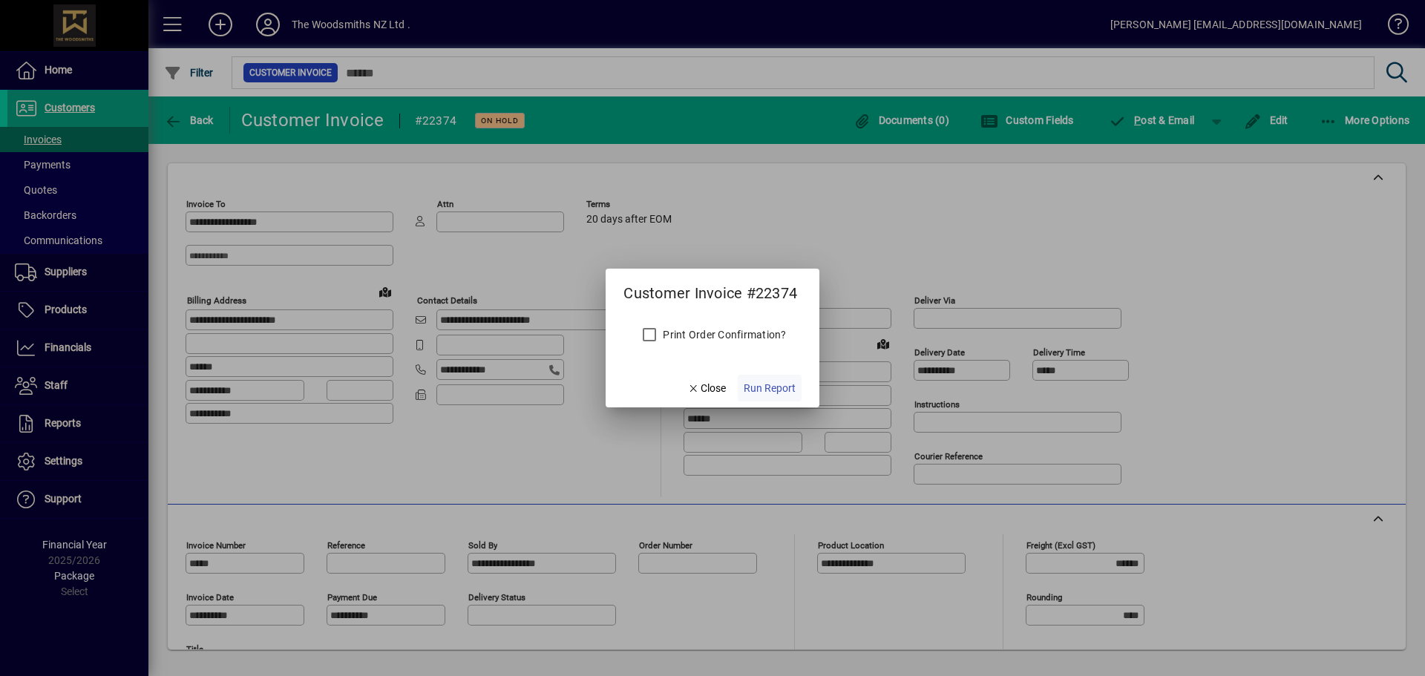
click at [790, 388] on span "Run Report" at bounding box center [770, 389] width 52 height 16
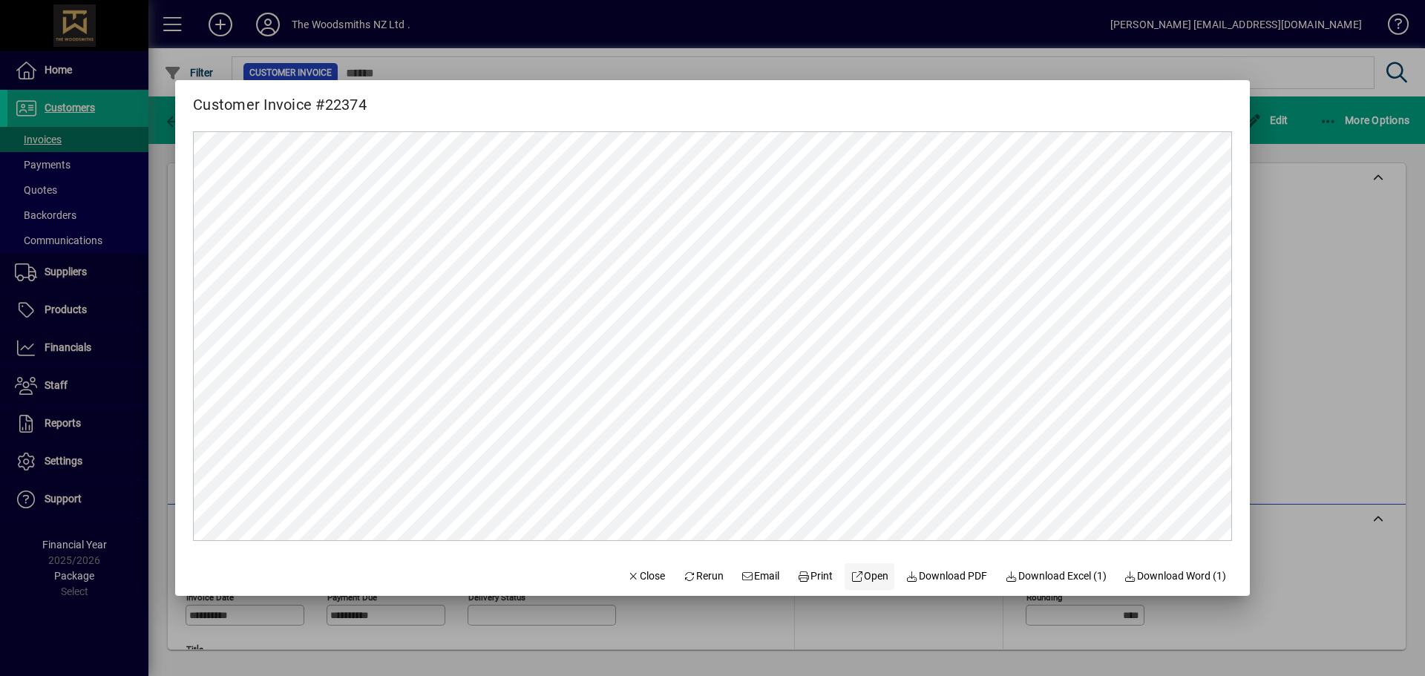
click at [868, 568] on span "Open" at bounding box center [869, 576] width 38 height 16
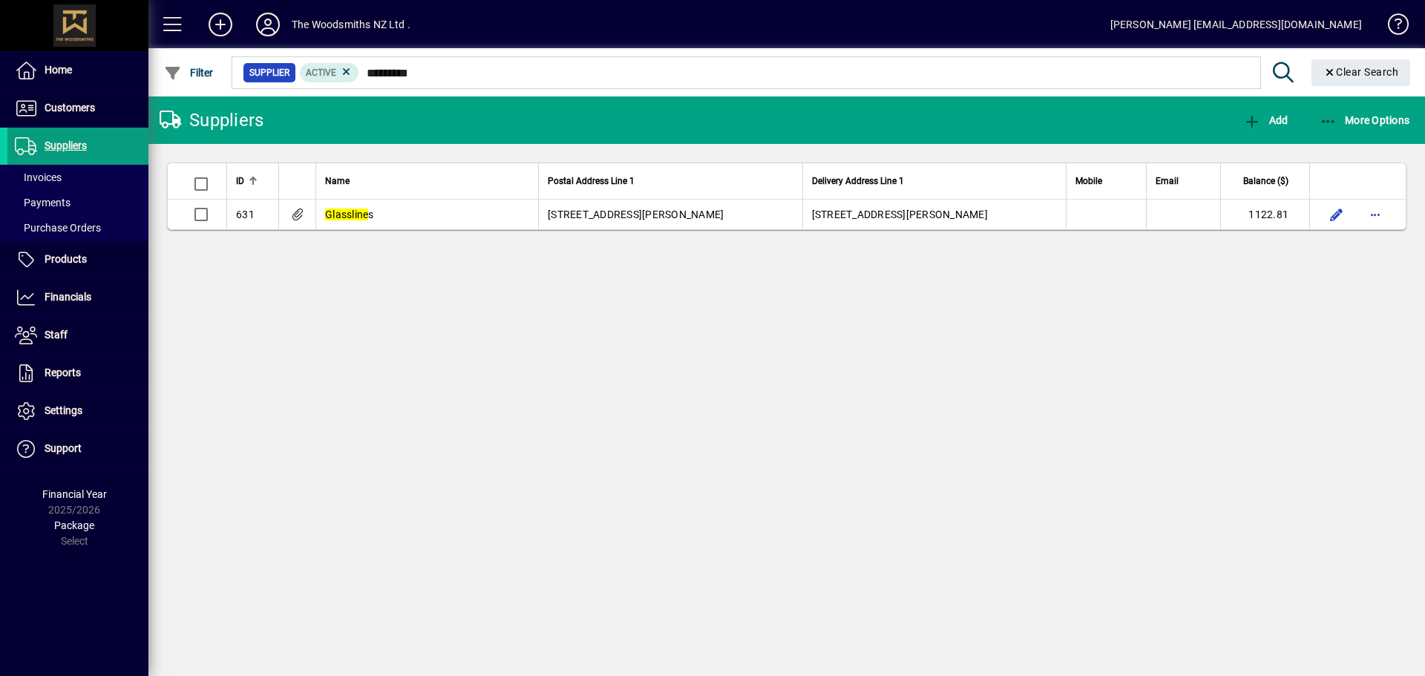
type input "*********"
click at [525, 196] on th "Name" at bounding box center [426, 181] width 223 height 36
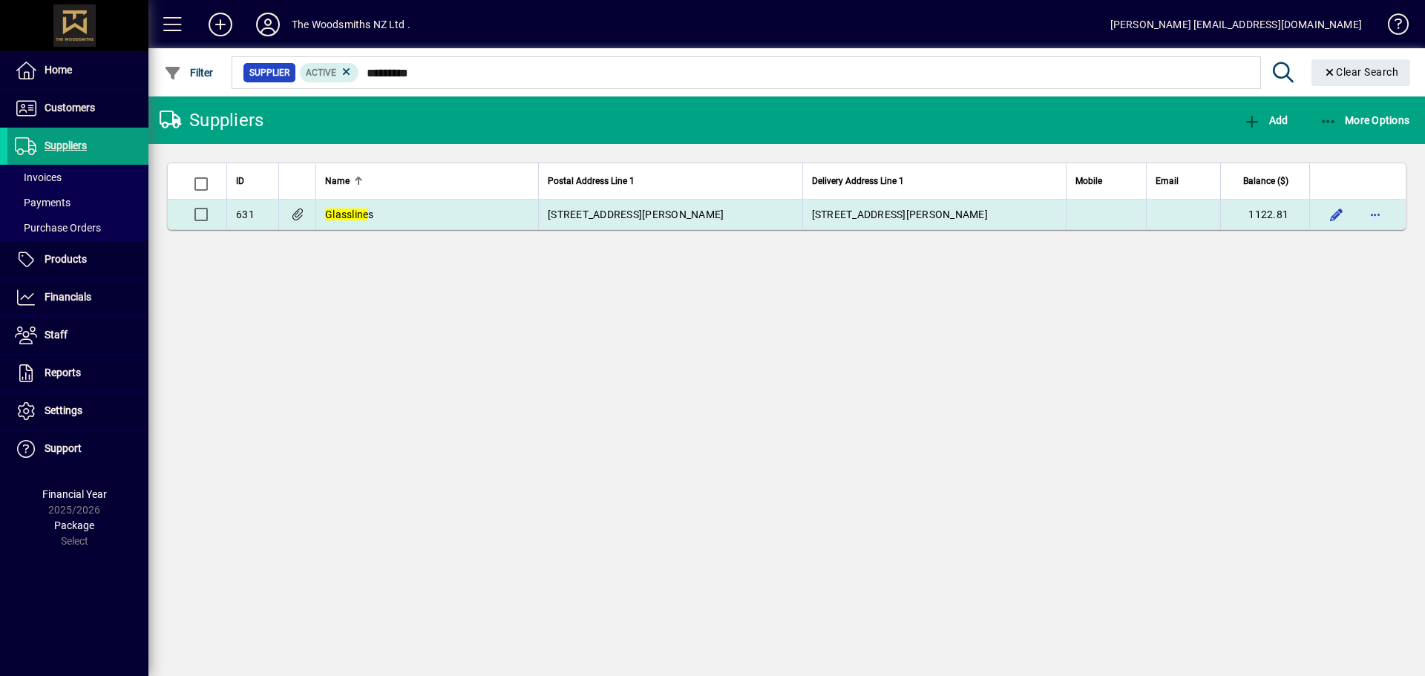
click at [603, 229] on td "[STREET_ADDRESS][PERSON_NAME]" at bounding box center [670, 215] width 264 height 30
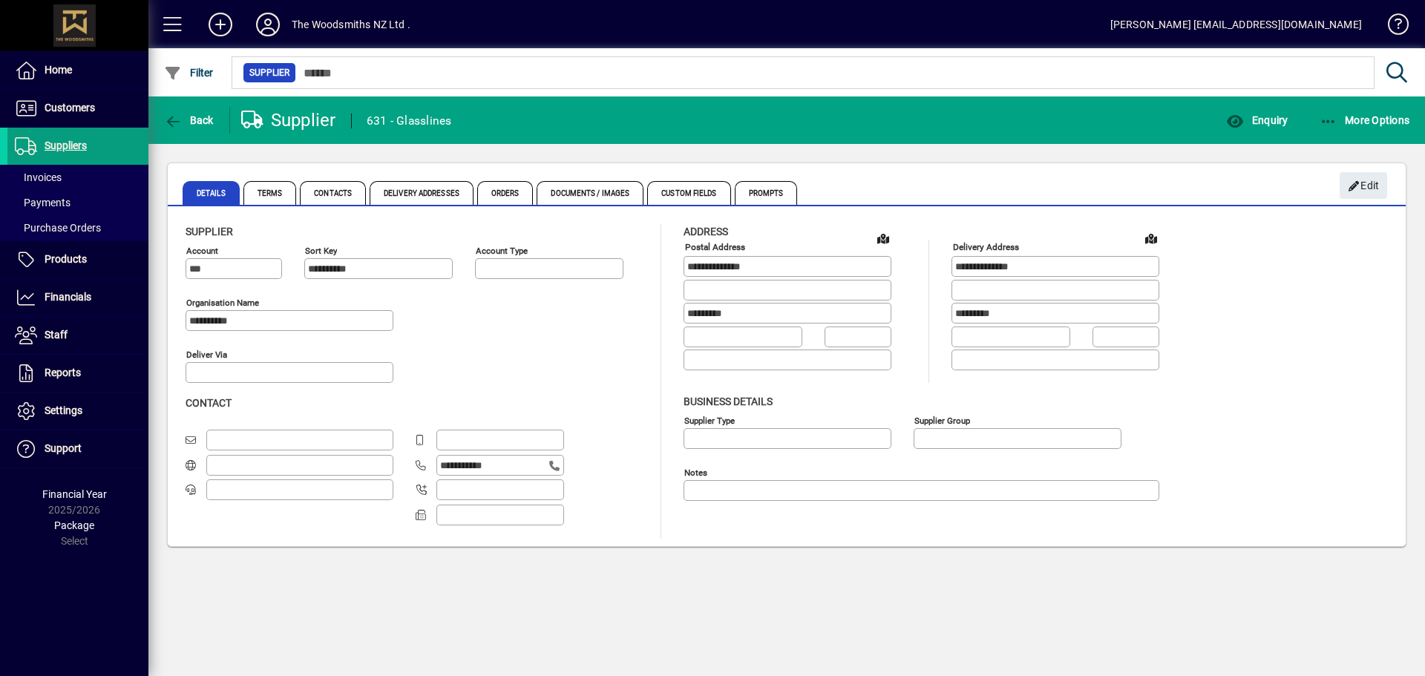
type input "**********"
click at [1233, 134] on span "button" at bounding box center [1256, 120] width 69 height 36
